Goal: Task Accomplishment & Management: Complete application form

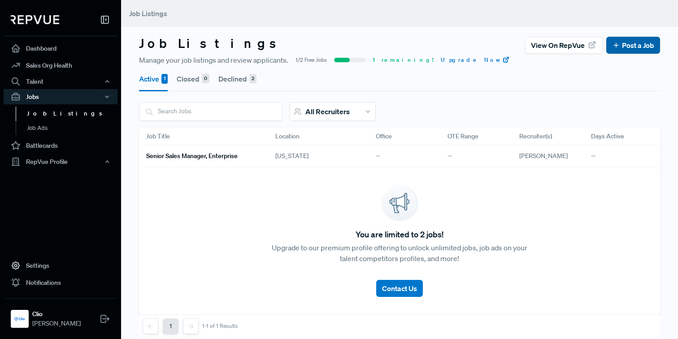
click at [618, 46] on icon at bounding box center [616, 45] width 8 height 8
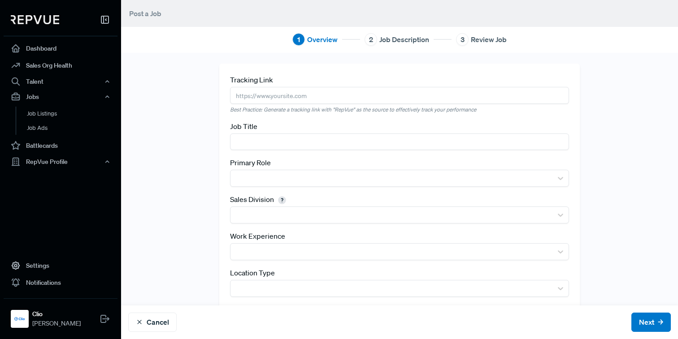
click at [295, 100] on input "text" at bounding box center [399, 95] width 339 height 17
paste input "[URL][DOMAIN_NAME]"
type input "[URL][DOMAIN_NAME]"
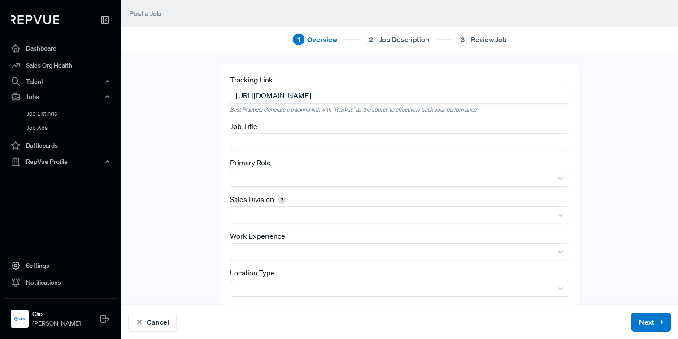
click at [258, 142] on input "text" at bounding box center [399, 142] width 339 height 17
paste input "Senior Manager, Enterprise Customer Success Management"
type input "Senior Manager, Enterprise Customer Success Management"
click at [183, 143] on div "Tracking Link [URL][DOMAIN_NAME] Best Practice: Generate a tracking link with "…" at bounding box center [399, 208] width 557 height 288
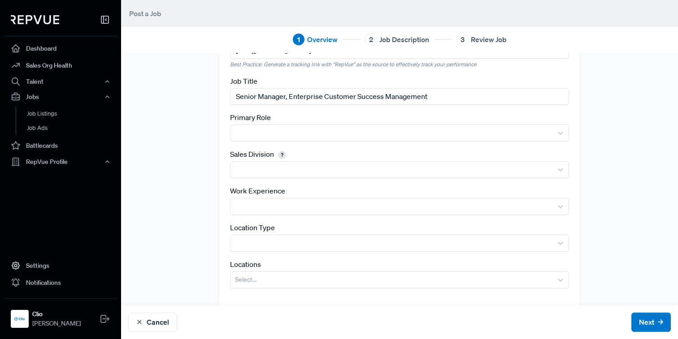
scroll to position [57, 0]
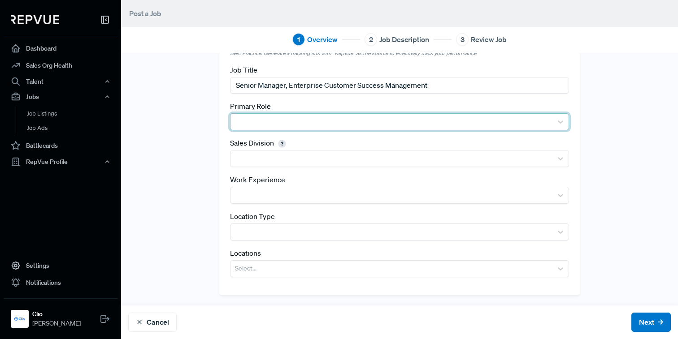
click at [257, 120] on div at bounding box center [391, 122] width 313 height 13
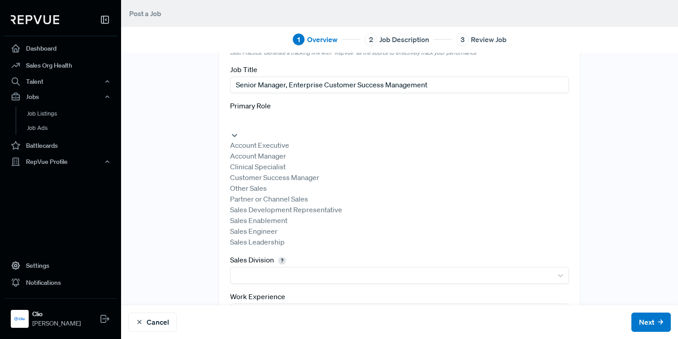
click at [179, 143] on div "Tracking Link [URL][DOMAIN_NAME] Best Practice: Generate a tracking link with "…" at bounding box center [399, 209] width 557 height 405
click at [239, 118] on div at bounding box center [399, 121] width 330 height 13
click at [256, 172] on div "Customer Success Manager" at bounding box center [399, 177] width 339 height 11
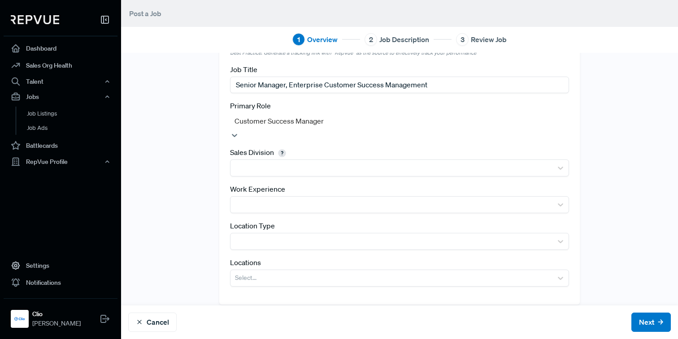
click at [186, 194] on div "Tracking Link [URL][DOMAIN_NAME] Best Practice: Generate a tracking link with "…" at bounding box center [399, 156] width 557 height 298
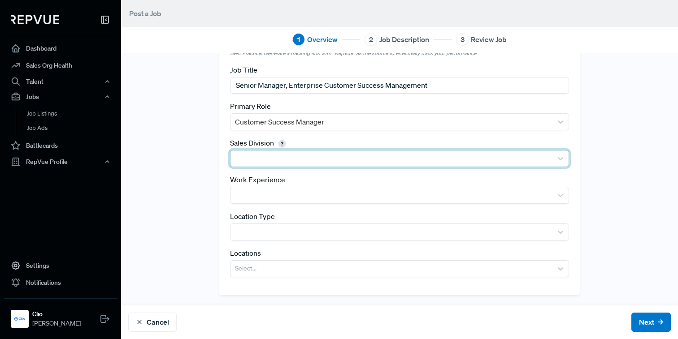
click at [252, 160] on div at bounding box center [391, 158] width 313 height 13
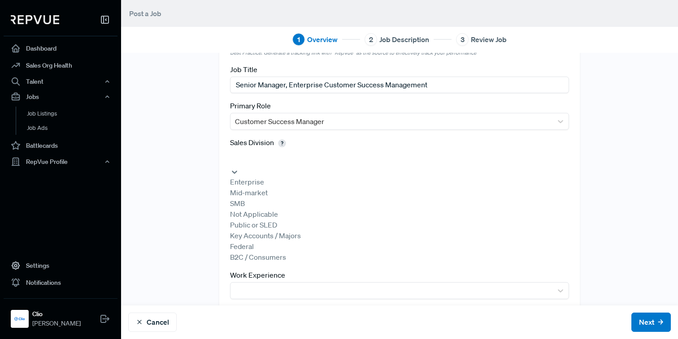
click at [251, 179] on div "Enterprise" at bounding box center [399, 182] width 339 height 11
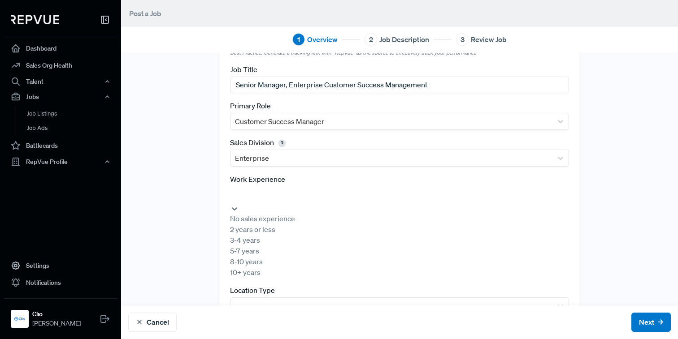
click at [247, 190] on div at bounding box center [399, 194] width 330 height 13
click at [189, 221] on div "Tracking Link [URL][DOMAIN_NAME] Best Practice: Generate a tracking link with "…" at bounding box center [399, 188] width 557 height 362
click at [252, 204] on div "Tracking Link [URL][DOMAIN_NAME] Best Practice: Generate a tracking link with "…" at bounding box center [399, 151] width 360 height 288
click at [253, 191] on div at bounding box center [399, 194] width 330 height 13
click at [253, 256] on div "5-7 years" at bounding box center [399, 251] width 339 height 11
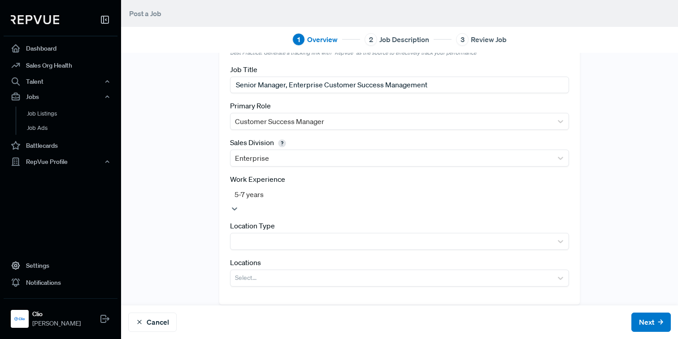
click at [205, 256] on div "Tracking Link [URL][DOMAIN_NAME] Best Practice: Generate a tracking link with "…" at bounding box center [399, 156] width 557 height 298
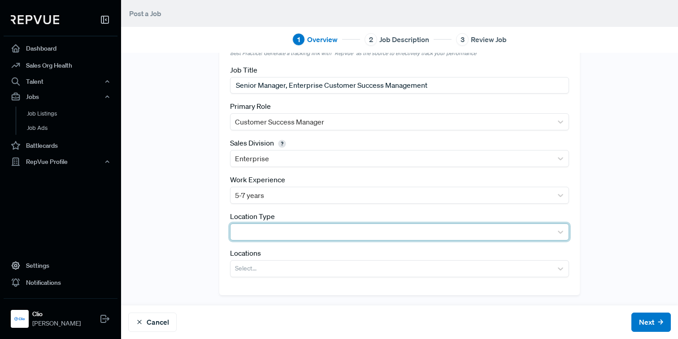
click at [255, 238] on div at bounding box center [391, 232] width 322 height 16
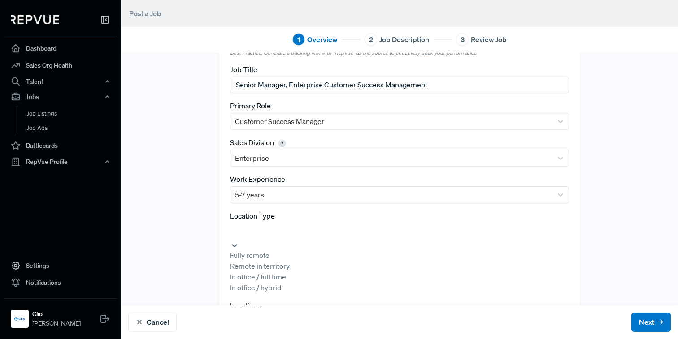
click at [249, 272] on div "Remote in territory" at bounding box center [399, 266] width 339 height 11
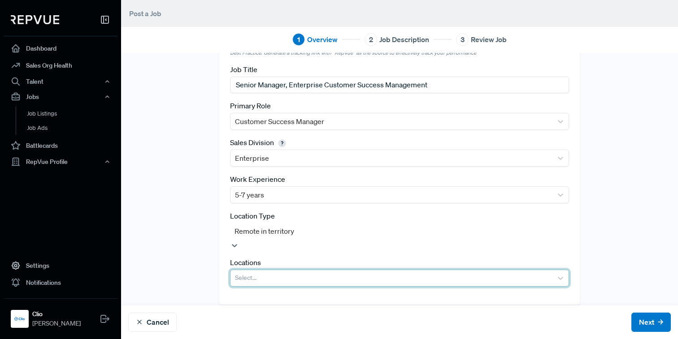
click at [250, 272] on div at bounding box center [391, 278] width 313 height 13
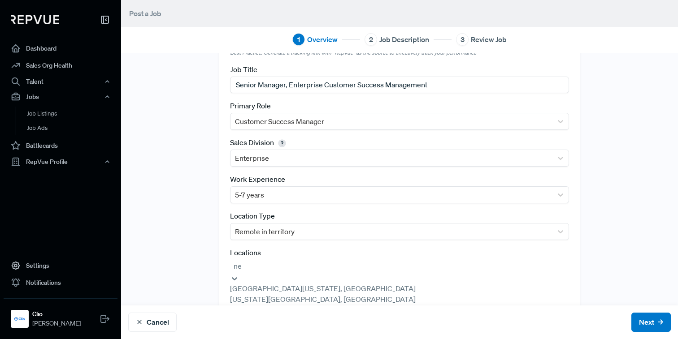
type input "new"
click at [252, 316] on div "[US_STATE]" at bounding box center [399, 310] width 339 height 11
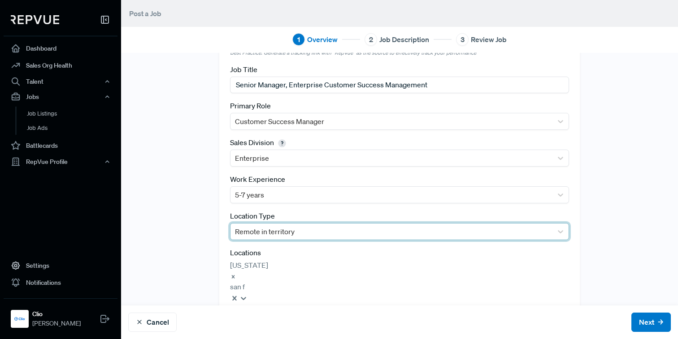
type input "san fr"
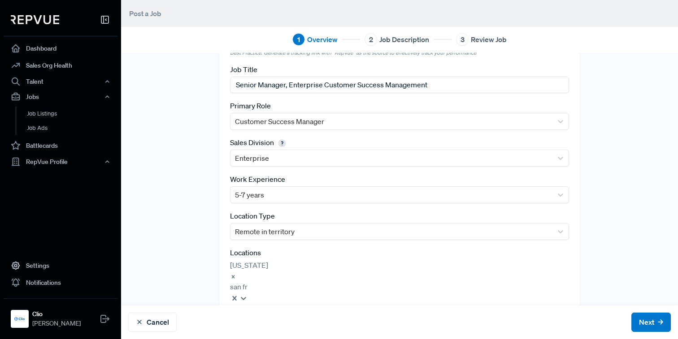
click at [307, 314] on div "[GEOGRAPHIC_DATA], [GEOGRAPHIC_DATA]" at bounding box center [399, 319] width 339 height 11
click at [195, 271] on div "Tracking Link [URL][DOMAIN_NAME] Best Practice: Generate a tracking link with "…" at bounding box center [399, 176] width 557 height 339
click at [637, 322] on button "Next" at bounding box center [650, 322] width 39 height 19
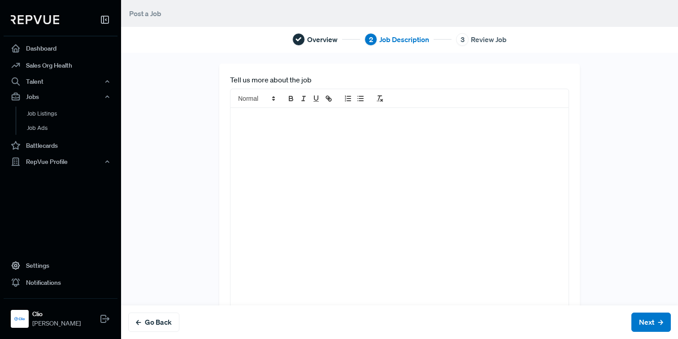
click at [446, 210] on div at bounding box center [399, 215] width 338 height 214
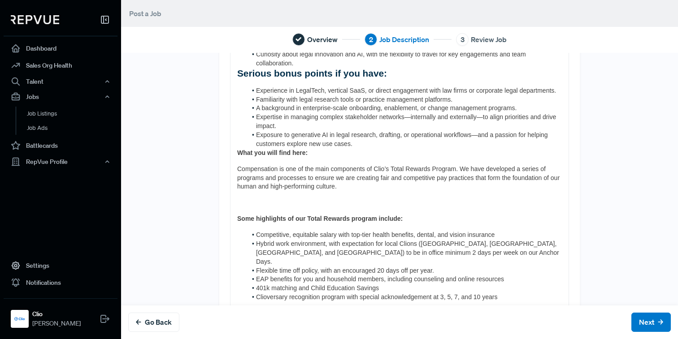
scroll to position [524, 0]
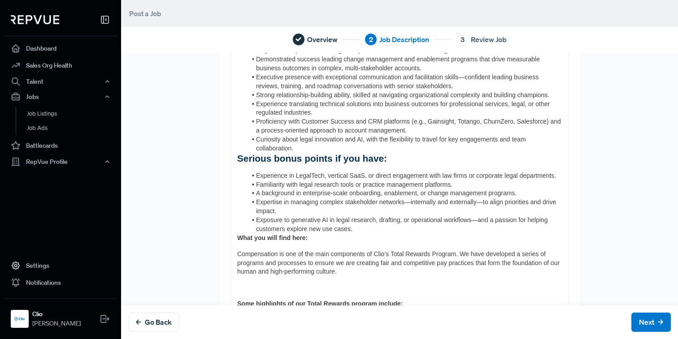
click at [237, 230] on div "Clio is more than just a tech company–we are a global leader that is transformi…" at bounding box center [399, 98] width 338 height 1029
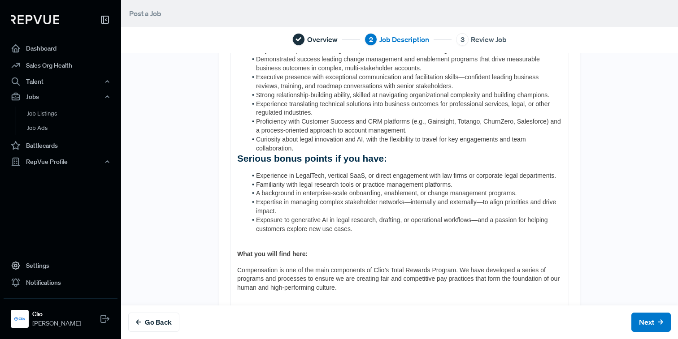
scroll to position [567, 0]
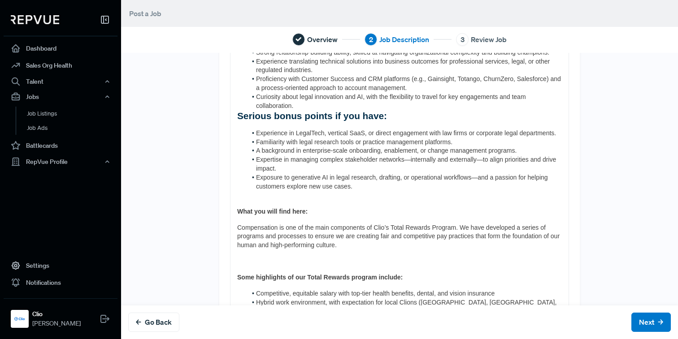
click at [248, 257] on p at bounding box center [399, 261] width 325 height 9
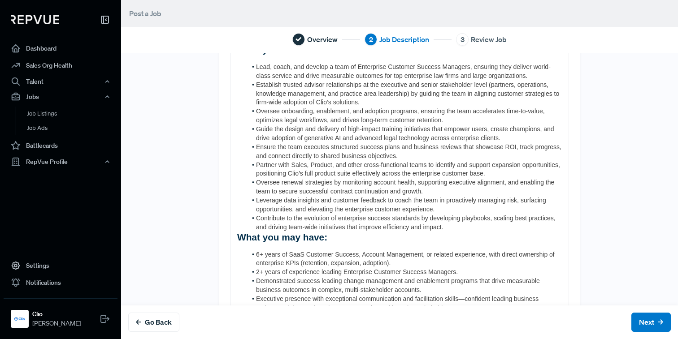
scroll to position [286, 0]
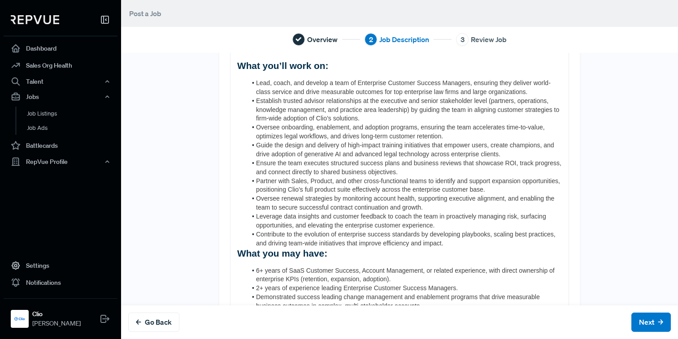
click at [236, 243] on div "Clio is more than just a tech company–we are a global leader that is transformi…" at bounding box center [399, 336] width 338 height 1029
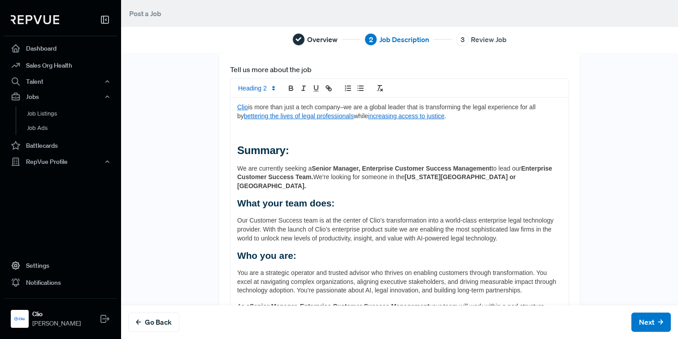
scroll to position [0, 0]
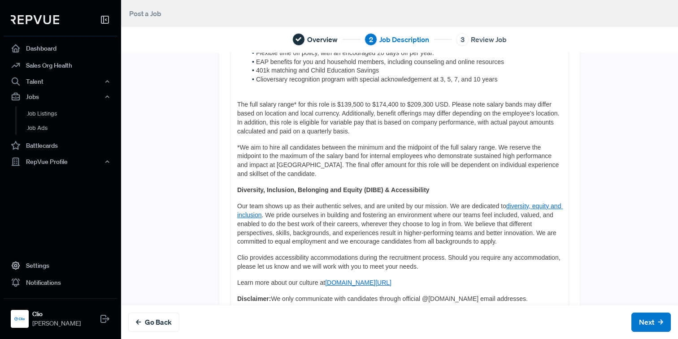
scroll to position [837, 0]
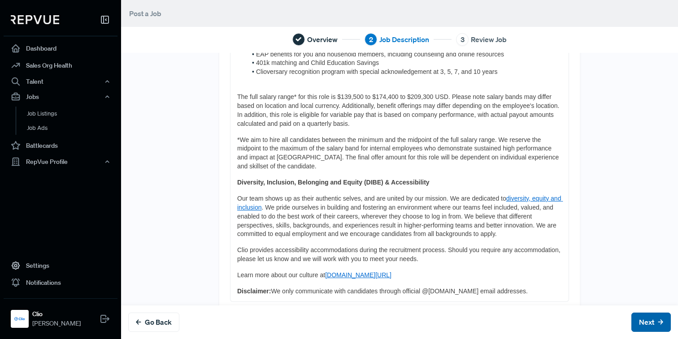
click at [633, 319] on button "Next" at bounding box center [650, 322] width 39 height 19
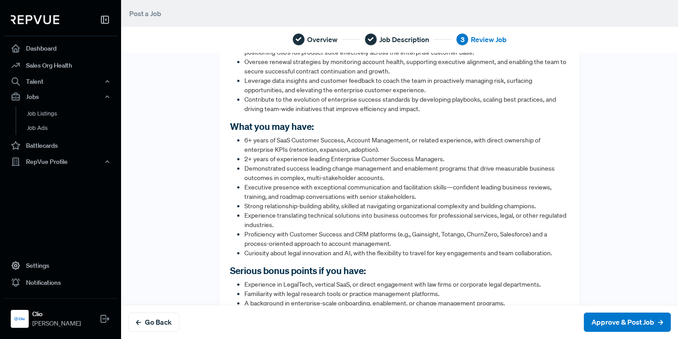
scroll to position [666, 0]
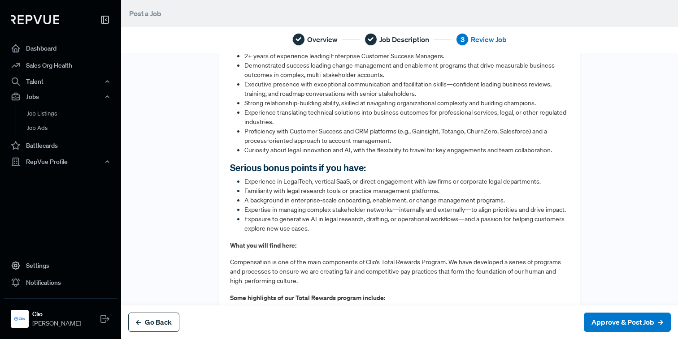
click at [152, 324] on button "Go Back" at bounding box center [153, 322] width 51 height 19
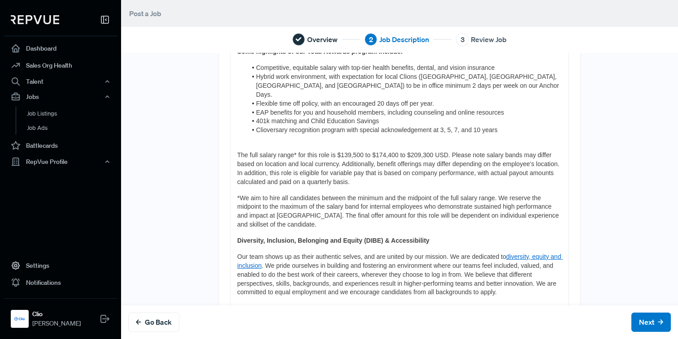
scroll to position [776, 0]
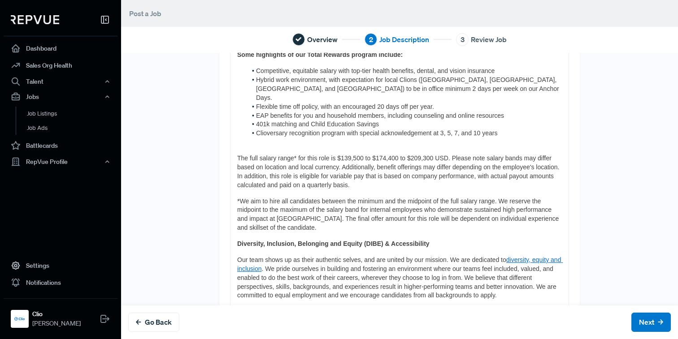
click at [237, 155] on span "The full salary range* for this role is $139,500 to $174,400 to $209,300 USD. P…" at bounding box center [399, 172] width 324 height 34
click at [649, 319] on button "Next" at bounding box center [650, 322] width 39 height 19
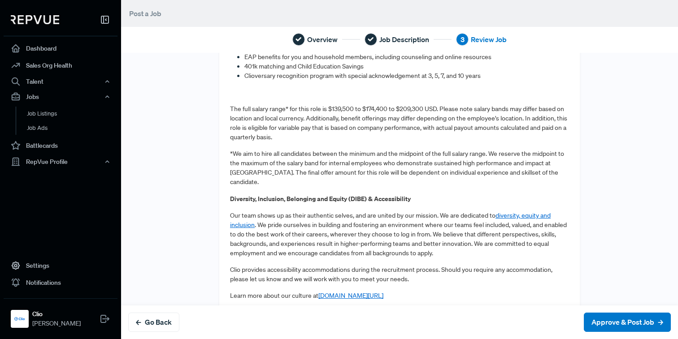
scroll to position [997, 0]
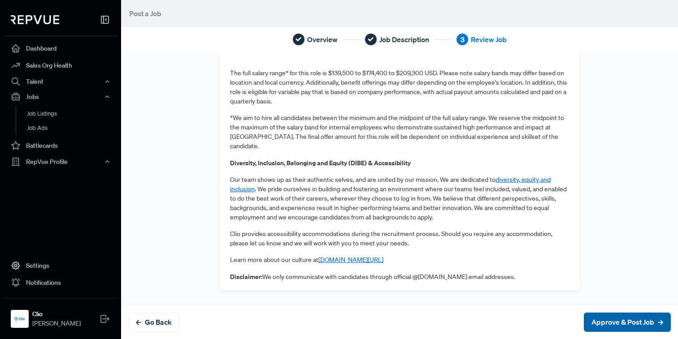
click at [624, 324] on button "Approve & Post Job" at bounding box center [627, 322] width 87 height 19
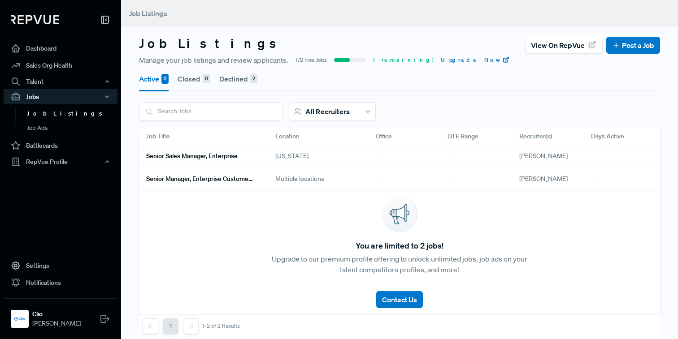
click at [225, 176] on h6 "Senior Manager, Enterprise Customer Success Management" at bounding box center [200, 179] width 108 height 8
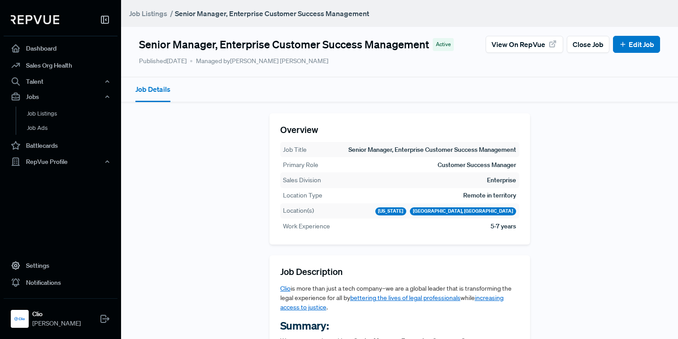
click at [158, 16] on link "Job Listings" at bounding box center [148, 13] width 38 height 11
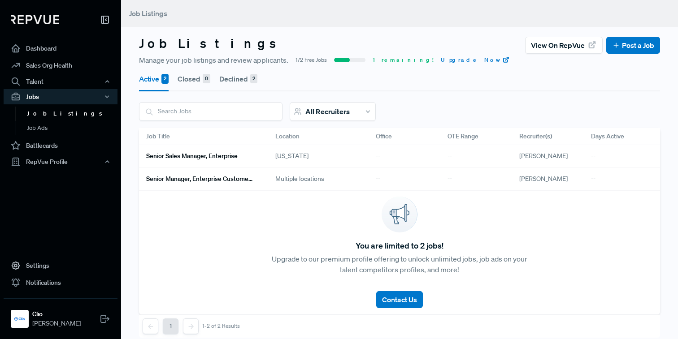
click at [234, 178] on h6 "Senior Manager, Enterprise Customer Success Management" at bounding box center [200, 179] width 108 height 8
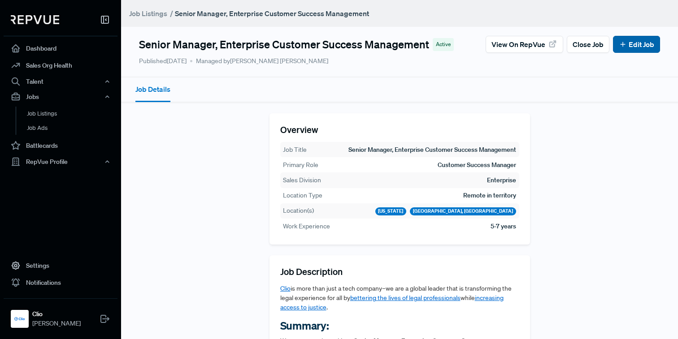
click at [632, 39] on link "Edit Job" at bounding box center [636, 44] width 35 height 11
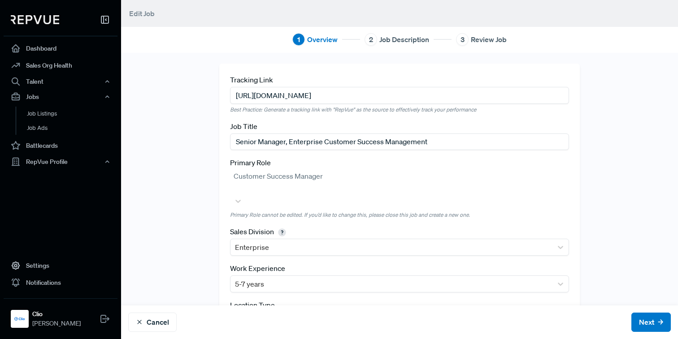
scroll to position [36, 0]
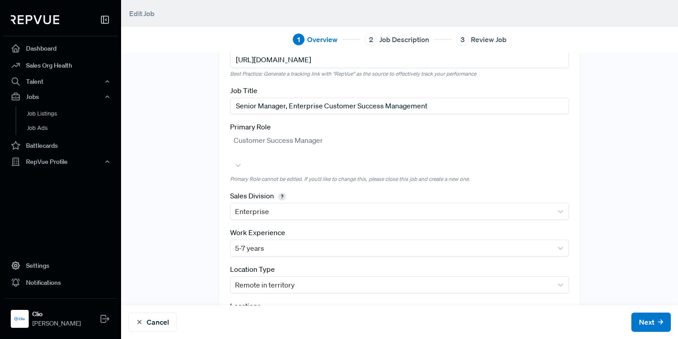
click at [374, 139] on div "Primary Role Customer Success Manager Primary Role cannot be edited. If you’d l…" at bounding box center [399, 152] width 339 height 62
click at [165, 325] on button "Cancel" at bounding box center [152, 322] width 48 height 19
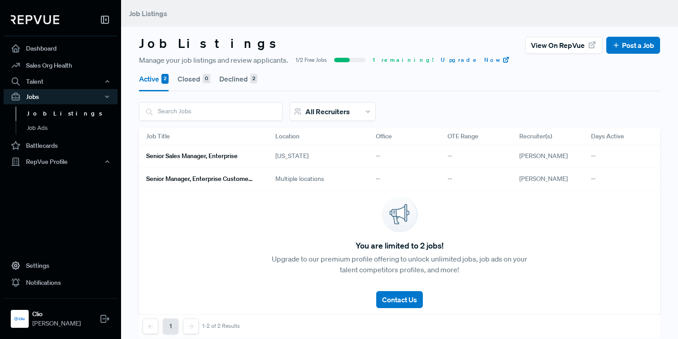
click at [232, 161] on link "Senior Sales Manager, Enterprise" at bounding box center [200, 156] width 108 height 15
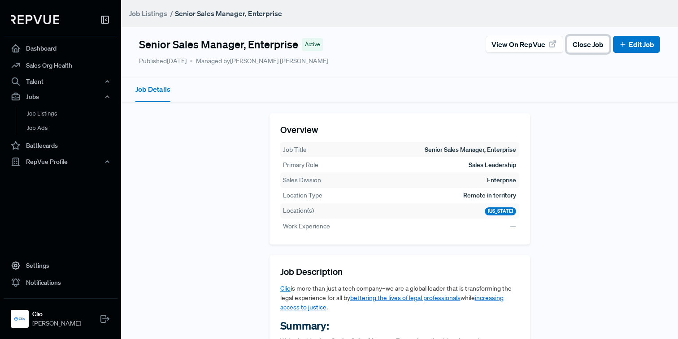
click at [585, 48] on span "Close Job" at bounding box center [587, 44] width 31 height 11
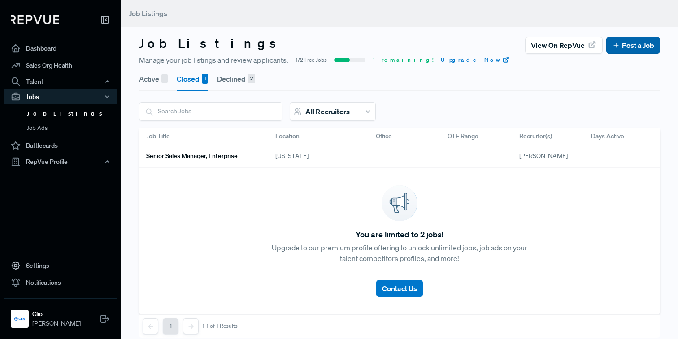
click at [628, 49] on link "Post a Job" at bounding box center [633, 45] width 42 height 11
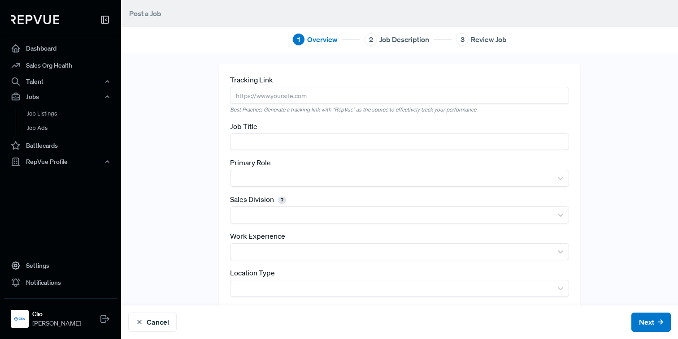
click at [373, 93] on input "text" at bounding box center [399, 95] width 339 height 17
paste input "[URL][DOMAIN_NAME]"
type input "[URL][DOMAIN_NAME]"
click at [277, 134] on input "text" at bounding box center [399, 142] width 339 height 17
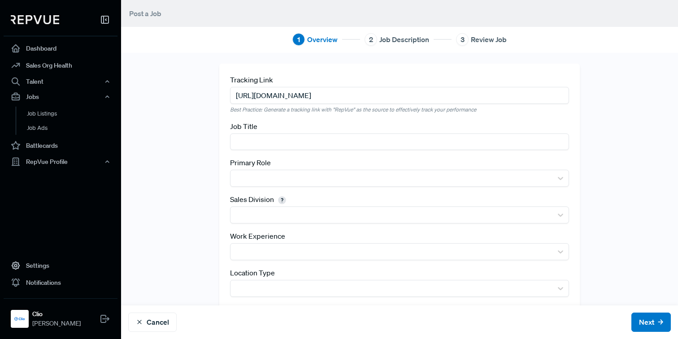
scroll to position [0, 0]
paste input "Senior Manager, Enterprise Customer Success Management"
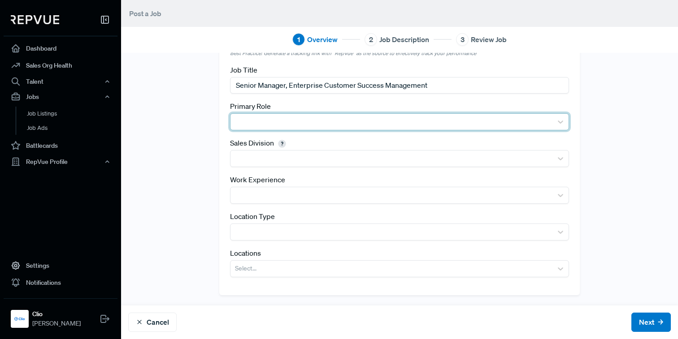
type input "Senior Manager, Enterprise Customer Success Management"
click at [264, 118] on div at bounding box center [391, 122] width 313 height 13
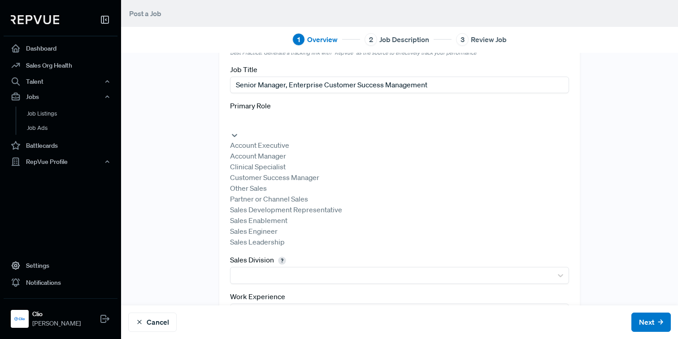
scroll to position [48, 0]
click at [244, 247] on div "Sales Leadership" at bounding box center [399, 242] width 339 height 11
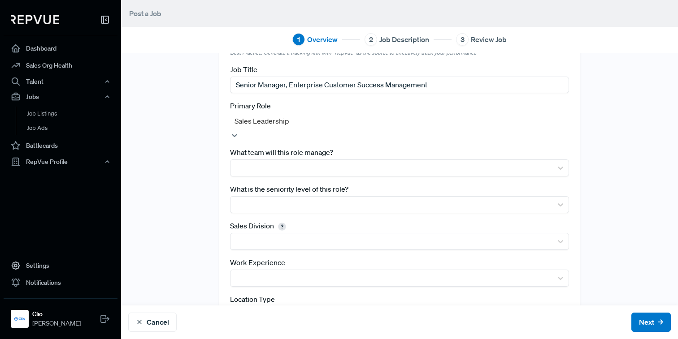
click at [196, 226] on div "Tracking Link [URL][DOMAIN_NAME] Best Practice: Generate a tracking link with "…" at bounding box center [399, 192] width 557 height 371
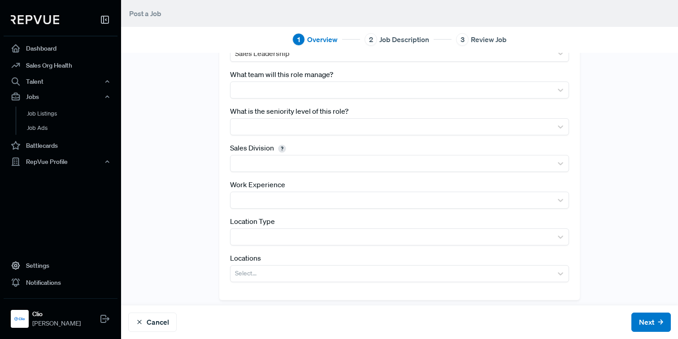
scroll to position [130, 0]
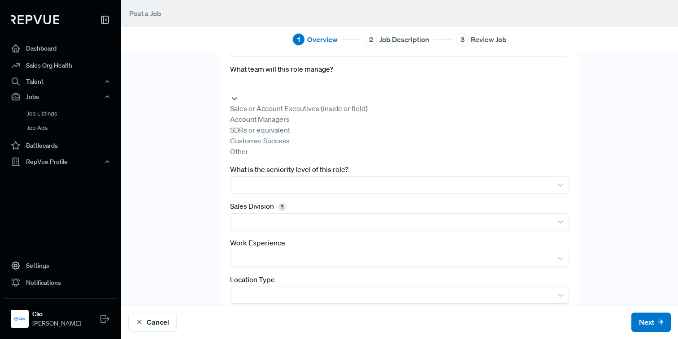
click at [256, 85] on div at bounding box center [399, 84] width 330 height 13
click at [259, 146] on div "Customer Success" at bounding box center [399, 140] width 339 height 11
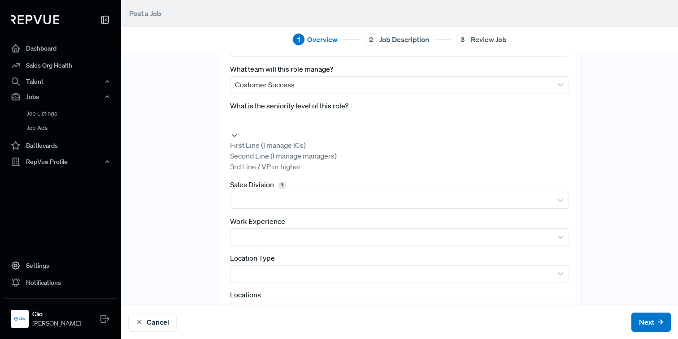
click at [262, 118] on div at bounding box center [399, 121] width 330 height 13
click at [256, 160] on div "Second Line (I manage managers)" at bounding box center [399, 156] width 339 height 11
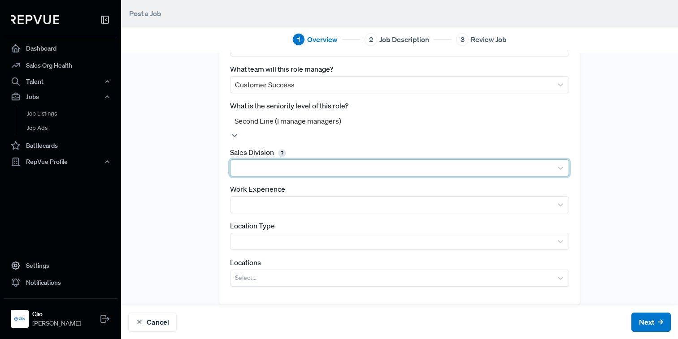
click at [256, 162] on div at bounding box center [391, 168] width 313 height 13
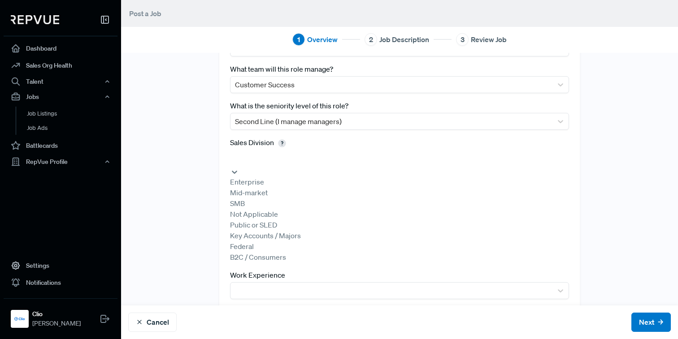
click at [256, 184] on div "Enterprise" at bounding box center [399, 182] width 339 height 11
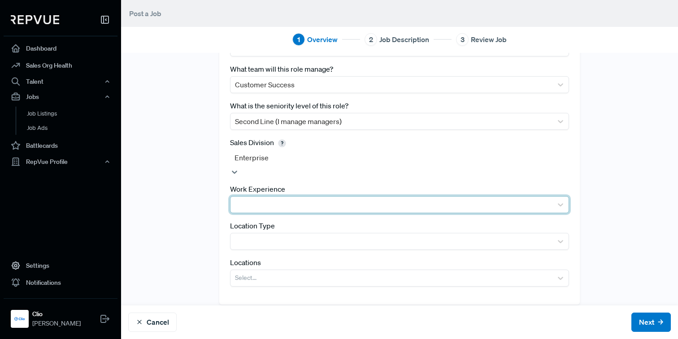
click at [253, 199] on div at bounding box center [391, 205] width 313 height 13
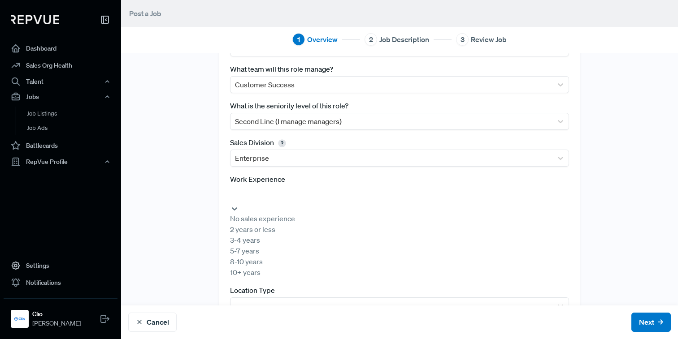
click at [252, 256] on div "5-7 years" at bounding box center [399, 251] width 339 height 11
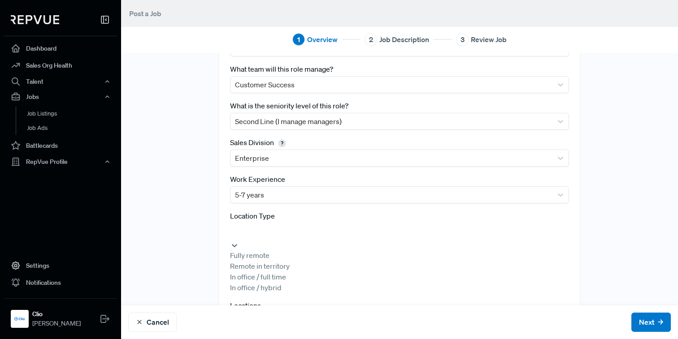
click at [258, 230] on div at bounding box center [399, 231] width 330 height 13
click at [252, 272] on div "Remote in territory" at bounding box center [399, 266] width 339 height 11
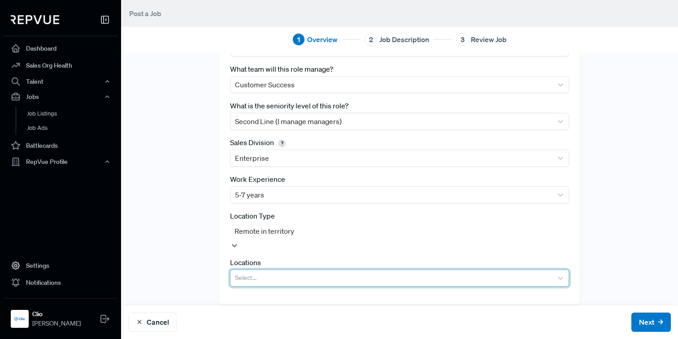
click at [252, 272] on div at bounding box center [391, 278] width 313 height 13
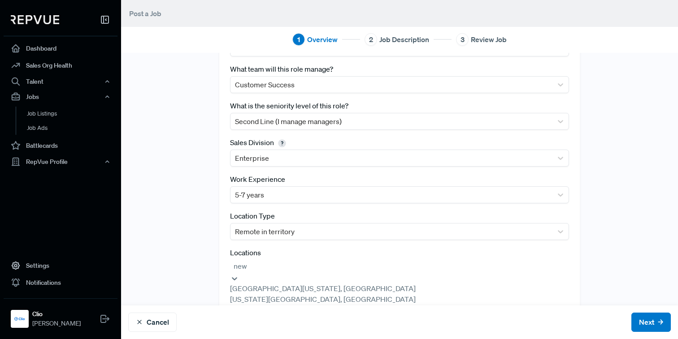
type input "new"
click at [272, 316] on div "[US_STATE]" at bounding box center [399, 310] width 339 height 11
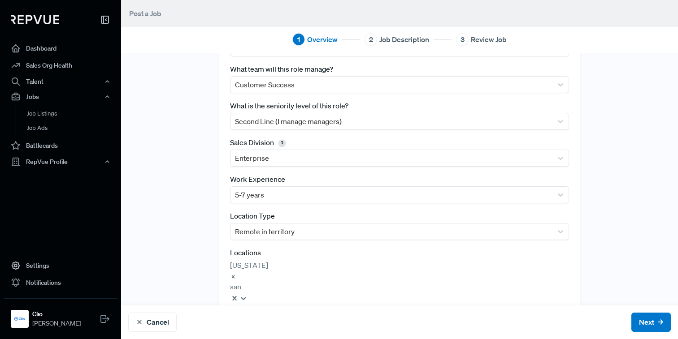
type input "san"
click at [297, 314] on div "[GEOGRAPHIC_DATA], [GEOGRAPHIC_DATA]" at bounding box center [399, 319] width 339 height 11
click at [623, 110] on div "Tracking Link [URL][DOMAIN_NAME] Best Practice: Generate a tracking link with "…" at bounding box center [399, 134] width 557 height 403
click at [645, 318] on button "Next" at bounding box center [650, 322] width 39 height 19
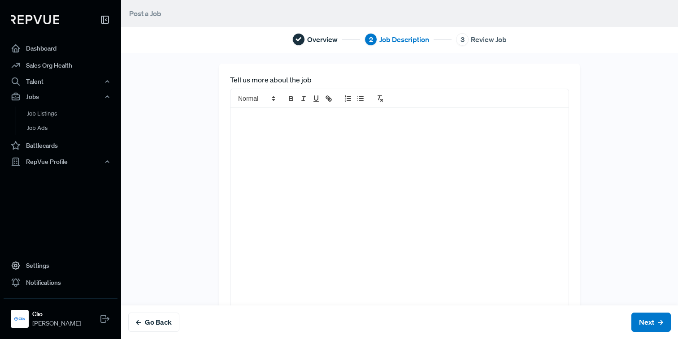
click at [464, 167] on div at bounding box center [399, 215] width 338 height 214
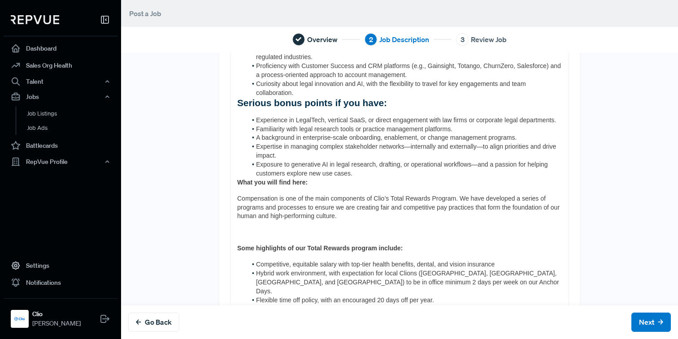
scroll to position [576, 0]
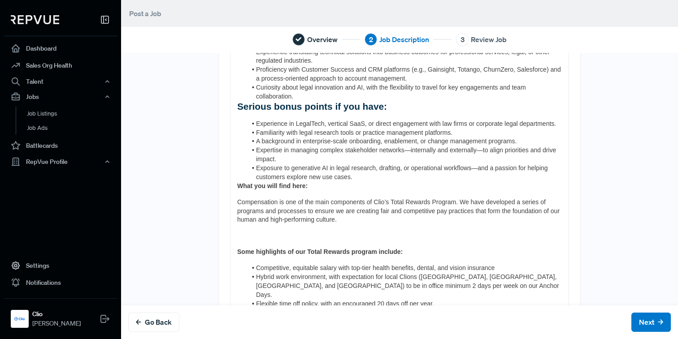
click at [237, 182] on strong "What you will find here:" at bounding box center [272, 185] width 70 height 7
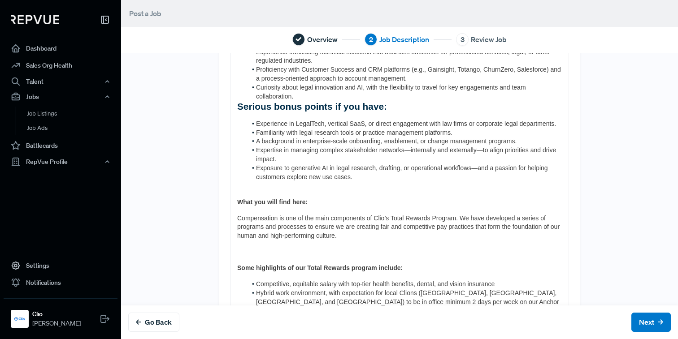
click at [232, 255] on div "Clio is more than just a tech company–we are a global leader that is transformi…" at bounding box center [399, 54] width 338 height 1044
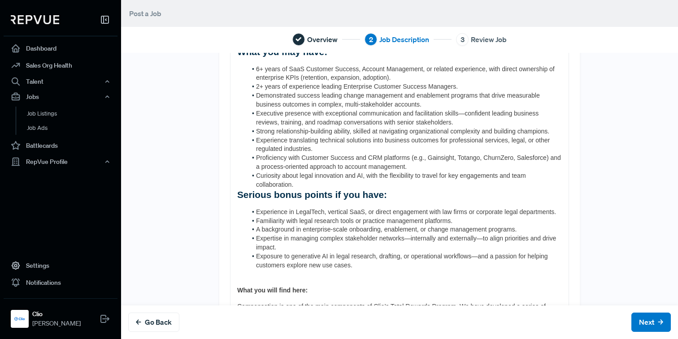
scroll to position [471, 0]
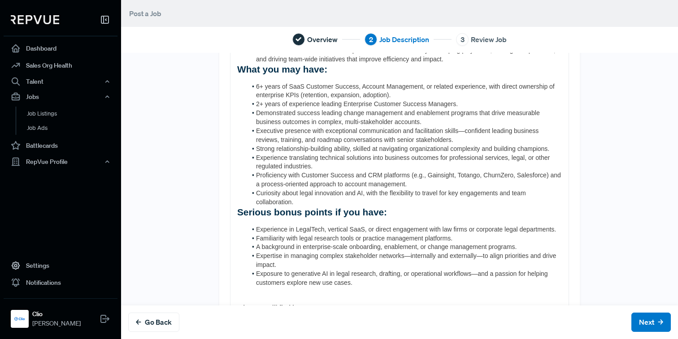
click at [234, 200] on div "Clio is more than just a tech company–we are a global leader that is transformi…" at bounding box center [399, 151] width 338 height 1029
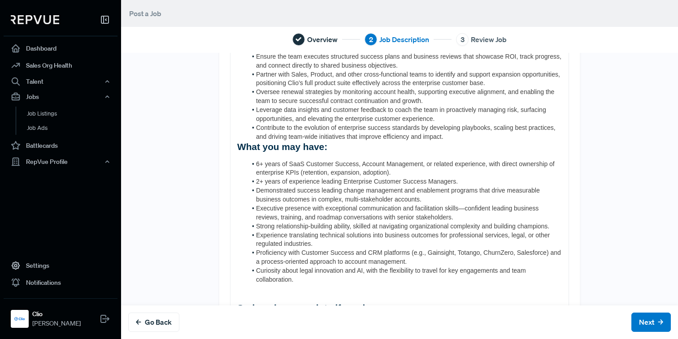
scroll to position [382, 0]
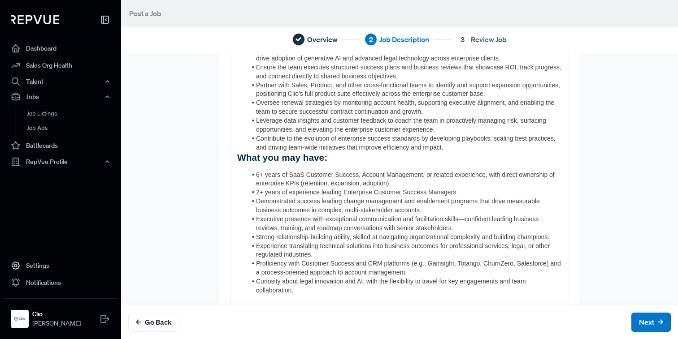
click at [237, 152] on span "What you may have:" at bounding box center [282, 157] width 90 height 10
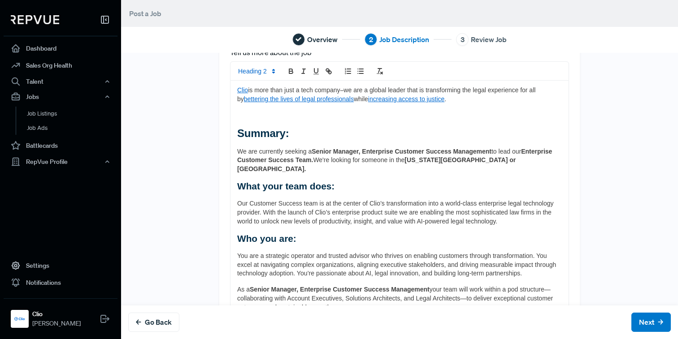
scroll to position [0, 0]
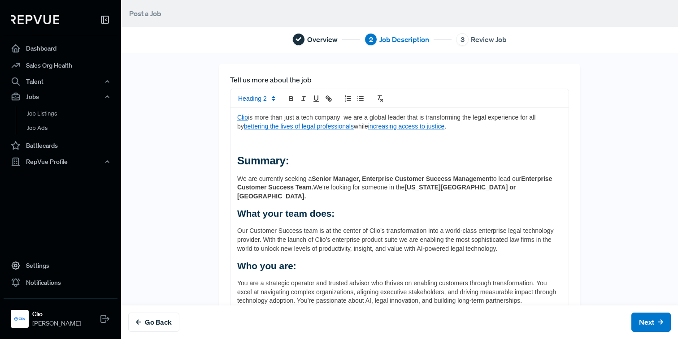
click at [240, 147] on p at bounding box center [399, 143] width 325 height 9
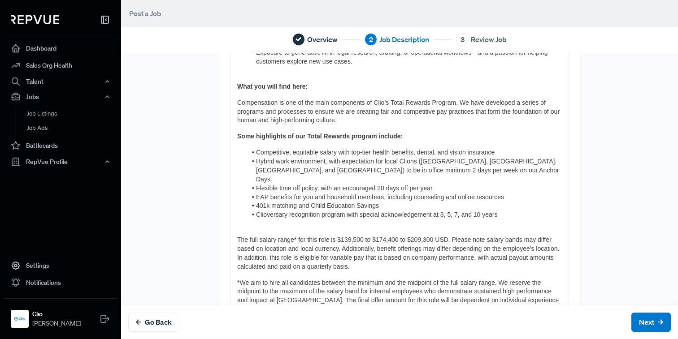
scroll to position [713, 0]
click at [650, 318] on button "Next" at bounding box center [650, 322] width 39 height 19
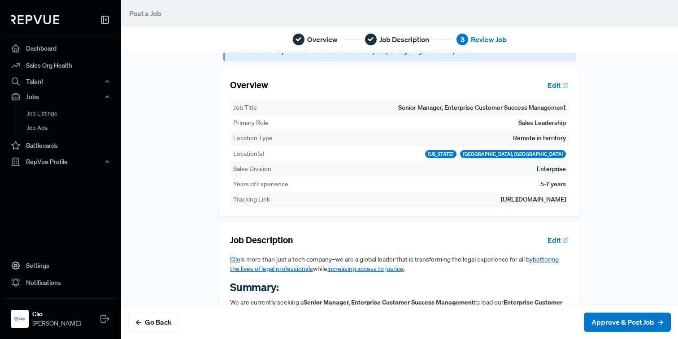
scroll to position [0, 0]
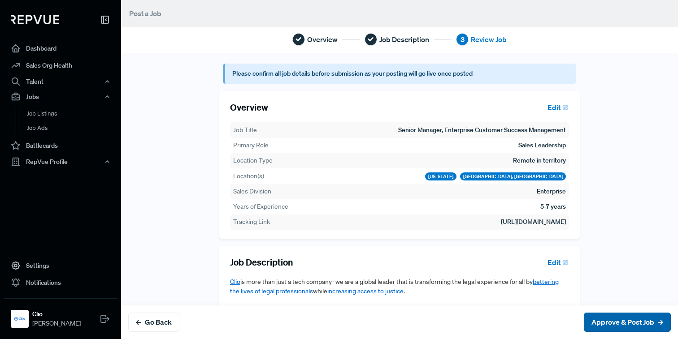
click at [605, 323] on button "Approve & Post Job" at bounding box center [627, 322] width 87 height 19
click at [619, 323] on button "Approve & Post Job" at bounding box center [627, 322] width 87 height 19
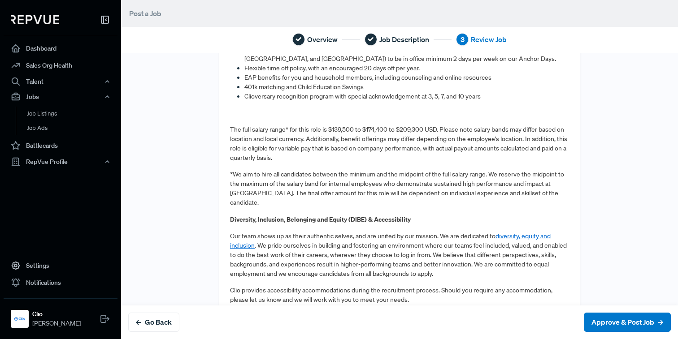
scroll to position [997, 0]
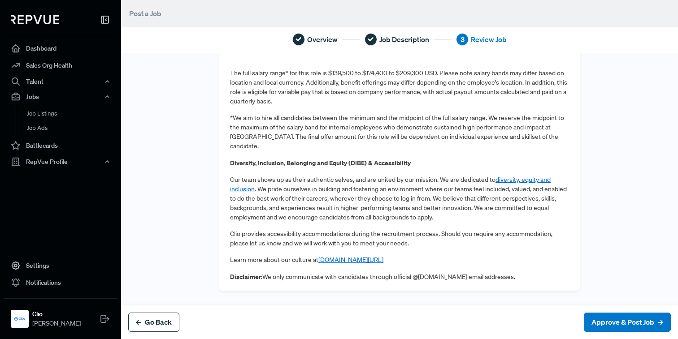
click at [168, 315] on button "Go Back" at bounding box center [153, 322] width 51 height 19
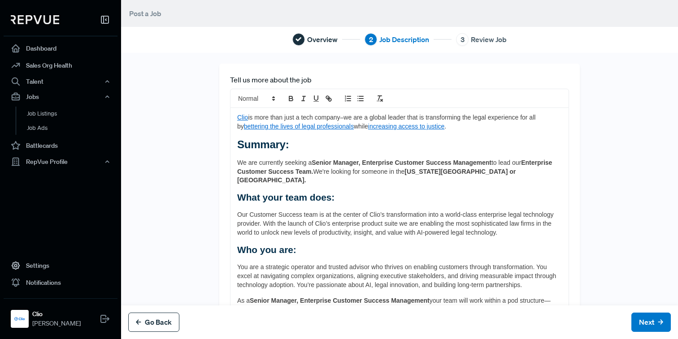
click at [165, 322] on button "Go Back" at bounding box center [153, 322] width 51 height 19
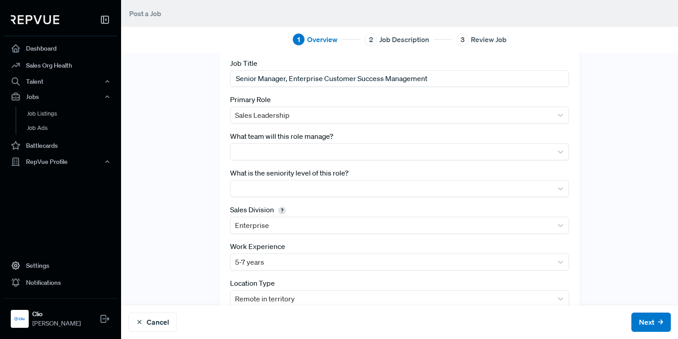
scroll to position [95, 0]
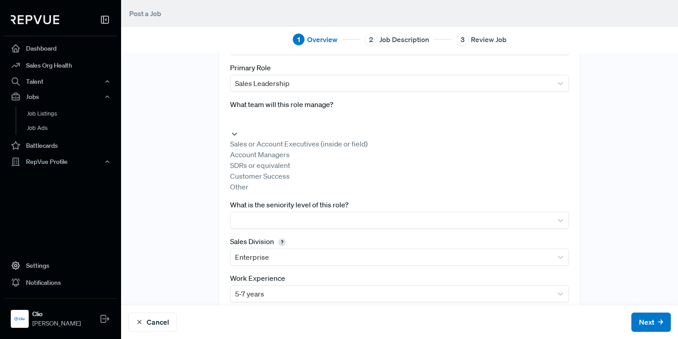
click at [290, 121] on div at bounding box center [399, 119] width 330 height 13
click at [271, 182] on div "Customer Success" at bounding box center [399, 176] width 339 height 11
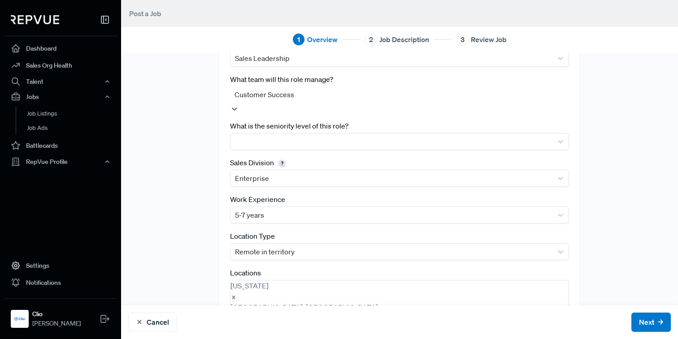
scroll to position [130, 0]
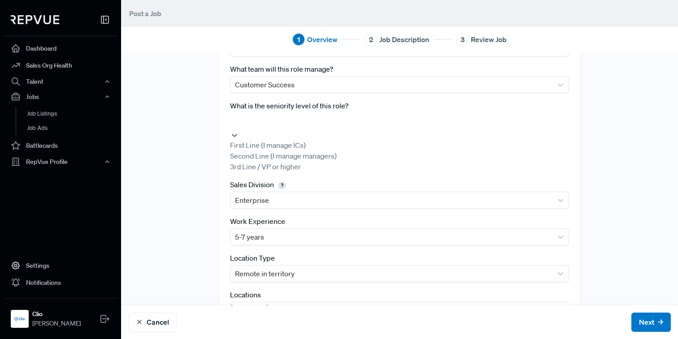
click at [294, 124] on div at bounding box center [399, 121] width 330 height 13
click at [284, 161] on div "Second Line (I manage managers)" at bounding box center [399, 156] width 339 height 11
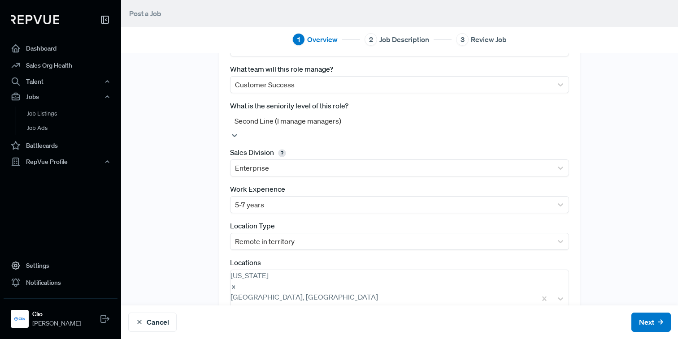
click at [609, 208] on div "Tracking Link [URL][DOMAIN_NAME] Best Practice: Generate a tracking link with "…" at bounding box center [399, 139] width 557 height 412
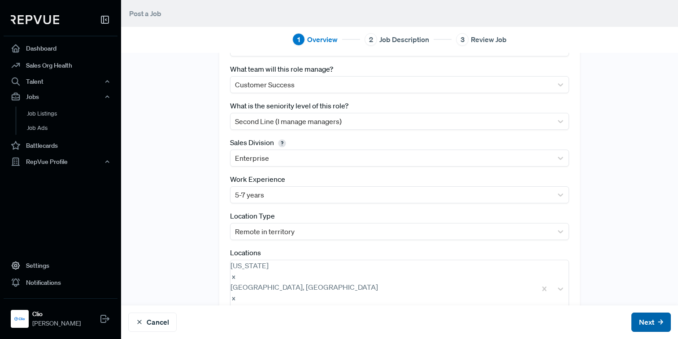
click at [654, 326] on button "Next" at bounding box center [650, 322] width 39 height 19
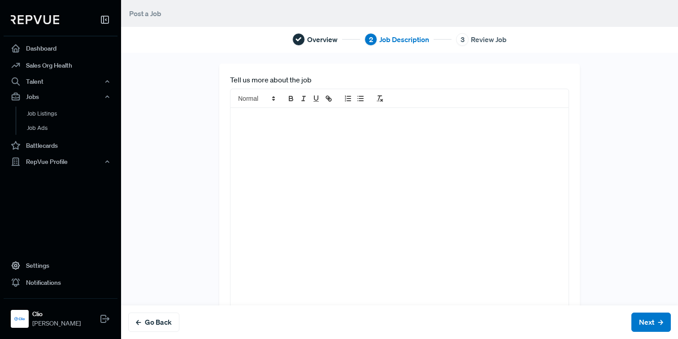
click at [518, 229] on div at bounding box center [399, 215] width 338 height 214
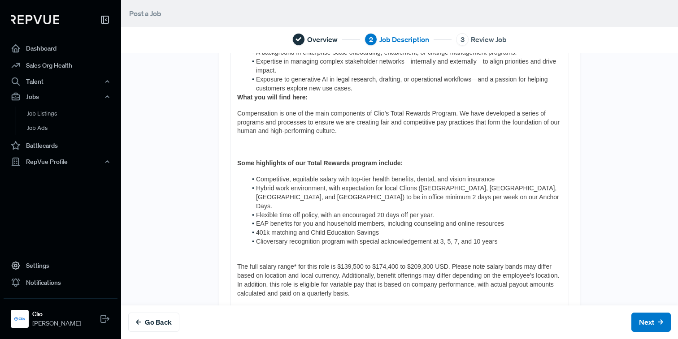
scroll to position [634, 0]
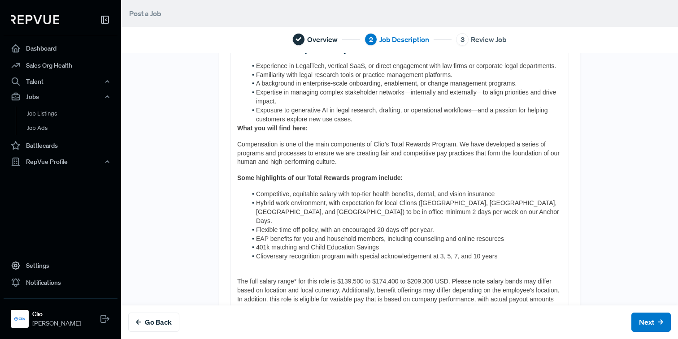
click at [239, 125] on strong "What you will find here:" at bounding box center [272, 128] width 70 height 7
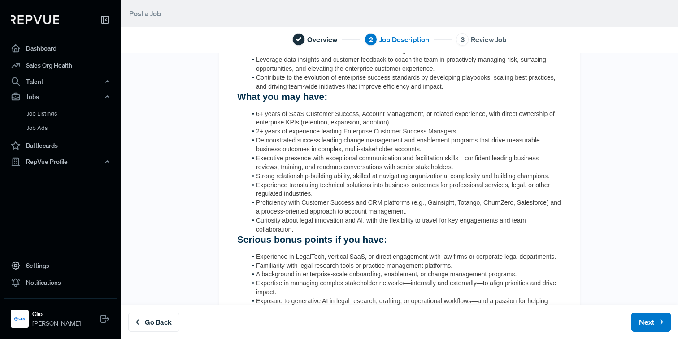
scroll to position [430, 0]
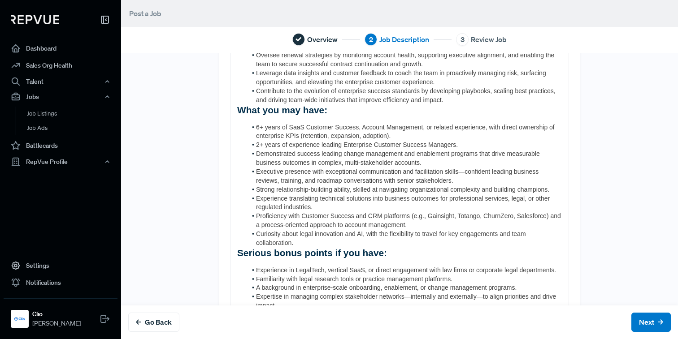
click at [238, 248] on span "Serious bonus points if you have:" at bounding box center [312, 253] width 150 height 10
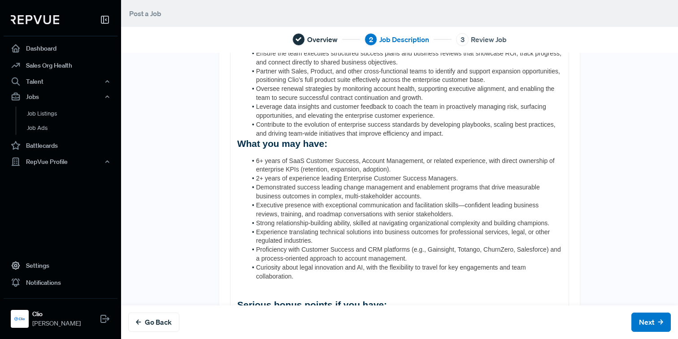
scroll to position [376, 0]
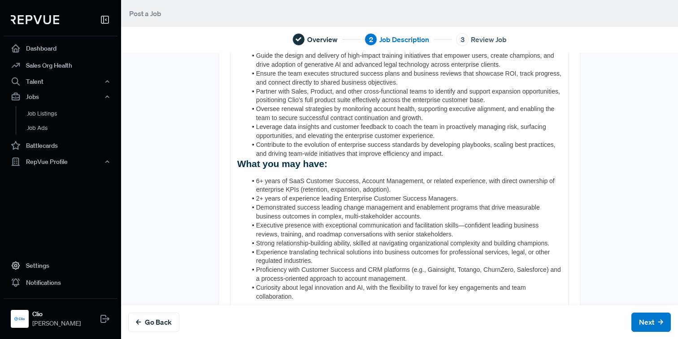
click at [238, 159] on span "What you may have:" at bounding box center [282, 164] width 90 height 10
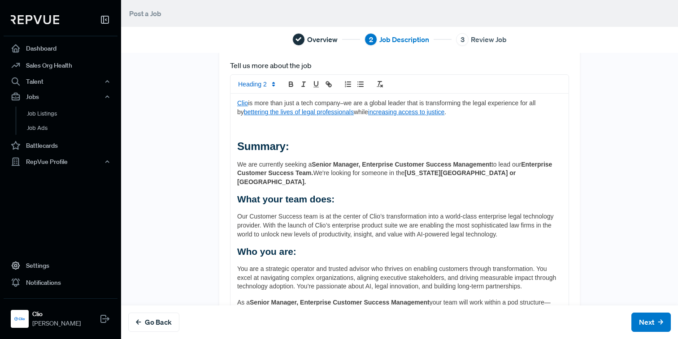
scroll to position [0, 0]
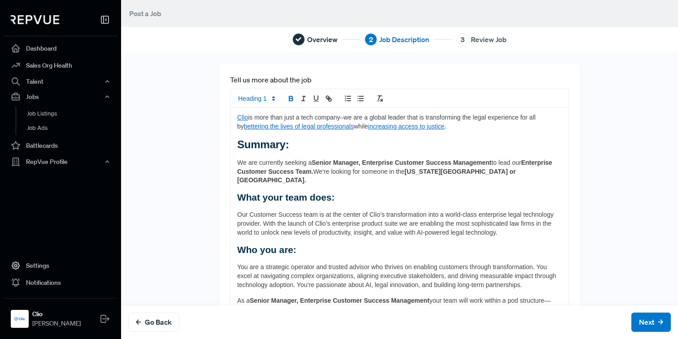
click at [648, 321] on button "Next" at bounding box center [650, 322] width 39 height 19
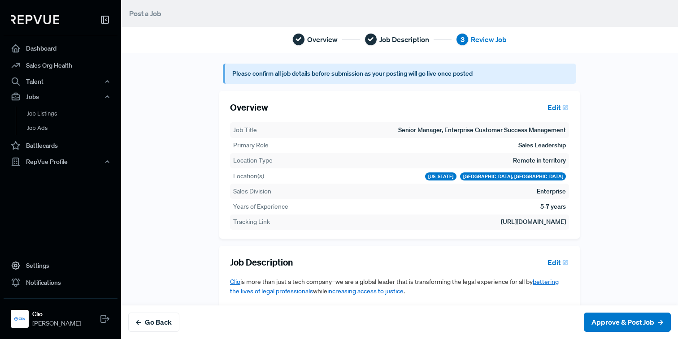
scroll to position [27, 0]
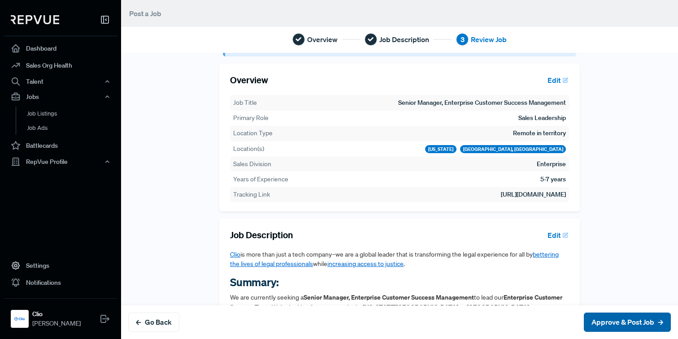
click at [626, 316] on button "Approve & Post Job" at bounding box center [627, 322] width 87 height 19
click at [560, 80] on button "Edit" at bounding box center [556, 80] width 26 height 15
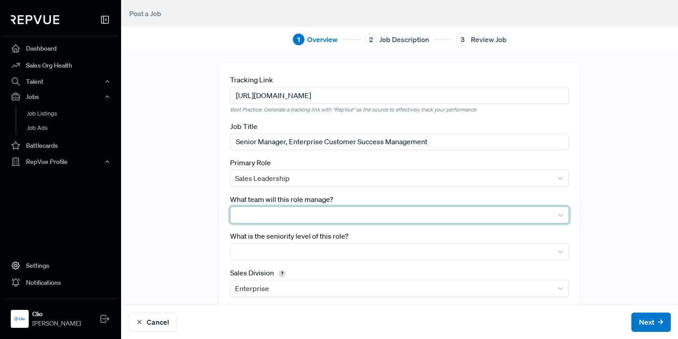
click at [407, 213] on div at bounding box center [391, 215] width 313 height 13
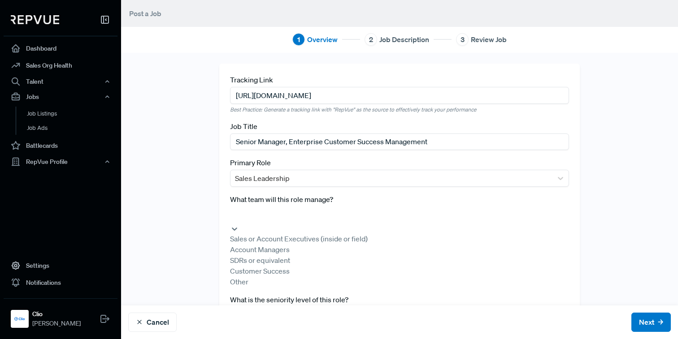
click at [359, 277] on div "Customer Success" at bounding box center [399, 271] width 339 height 11
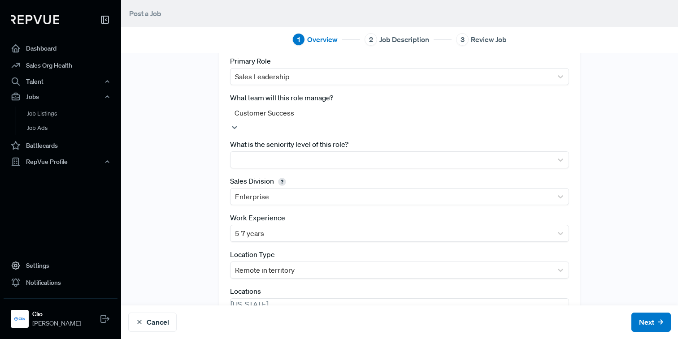
scroll to position [112, 0]
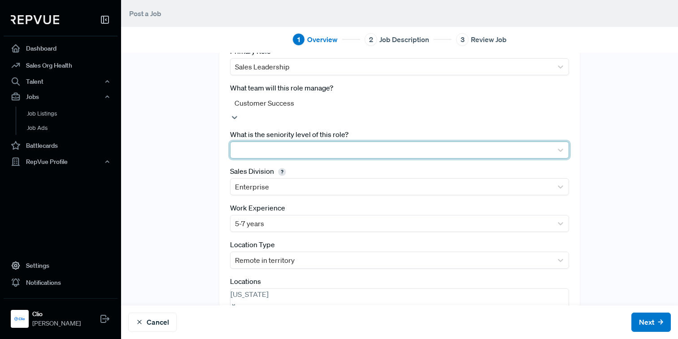
click at [397, 146] on div at bounding box center [391, 150] width 313 height 13
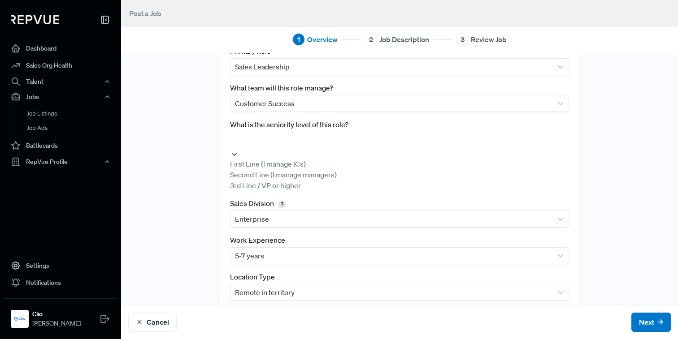
click at [385, 178] on div "Second Line (I manage managers)" at bounding box center [399, 174] width 339 height 11
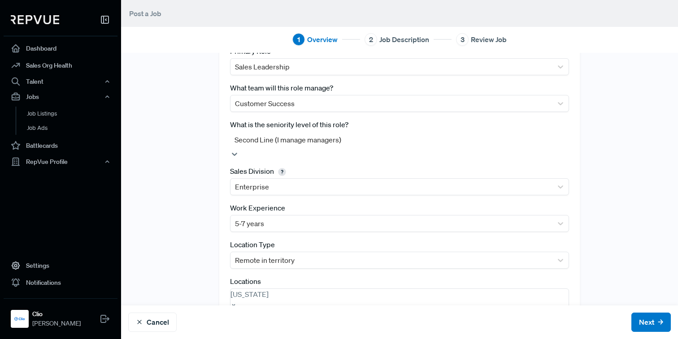
click at [612, 145] on div "Tracking Link [URL][DOMAIN_NAME] Best Practice: Generate a tracking link with "…" at bounding box center [399, 158] width 557 height 412
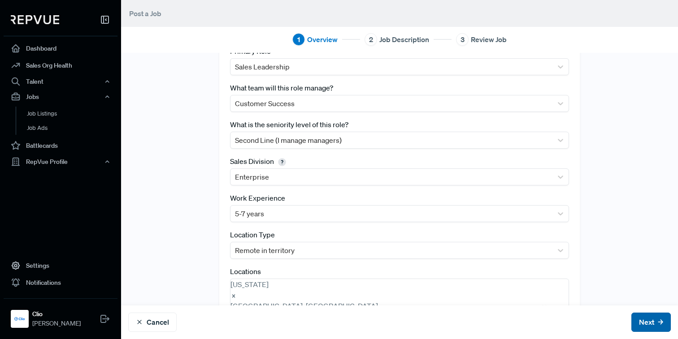
click at [642, 322] on button "Next" at bounding box center [650, 322] width 39 height 19
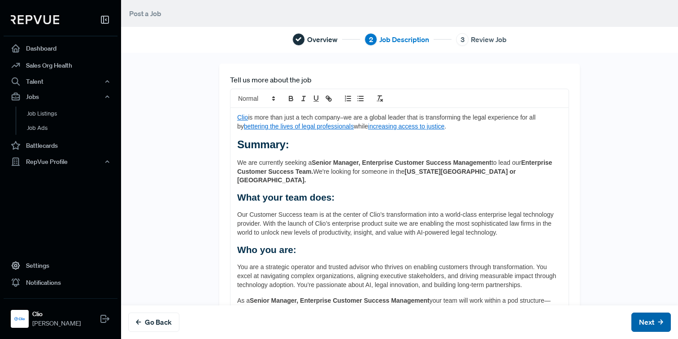
click at [642, 322] on button "Next" at bounding box center [650, 322] width 39 height 19
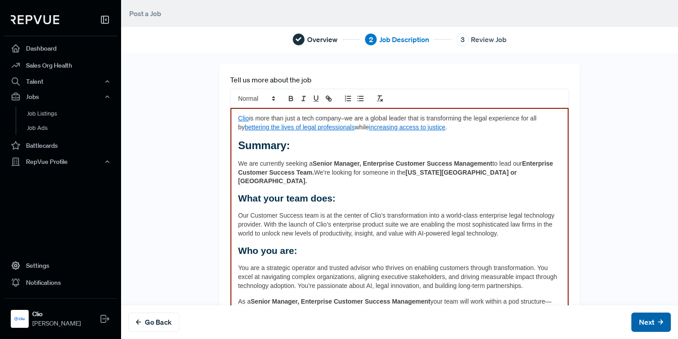
click at [642, 322] on button "Next" at bounding box center [650, 322] width 39 height 19
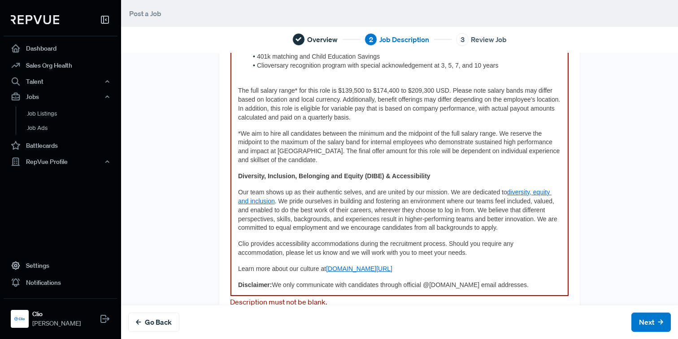
scroll to position [875, 0]
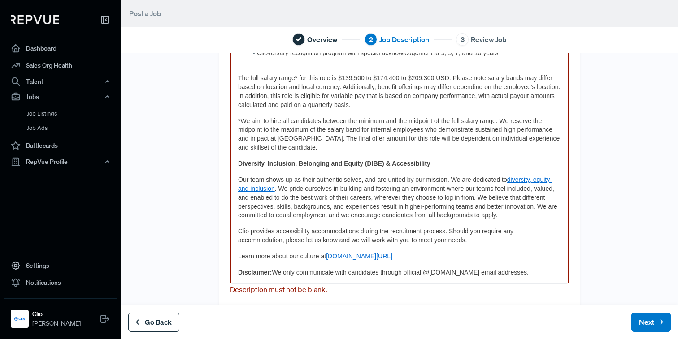
click at [171, 317] on button "Go Back" at bounding box center [153, 322] width 51 height 19
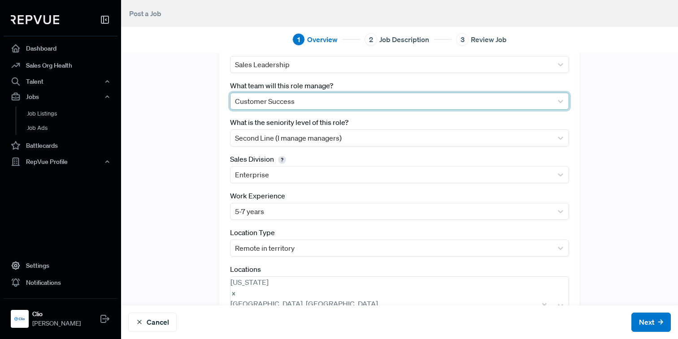
scroll to position [130, 0]
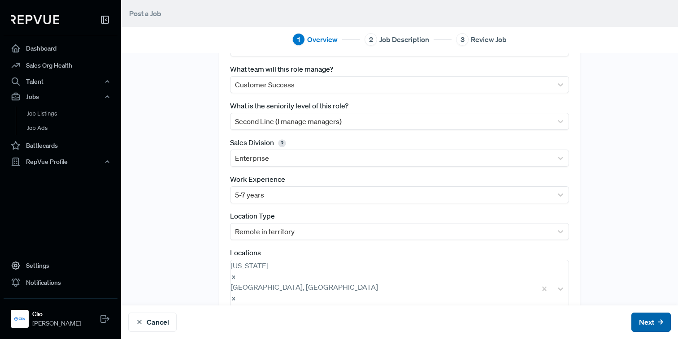
click at [651, 318] on button "Next" at bounding box center [650, 322] width 39 height 19
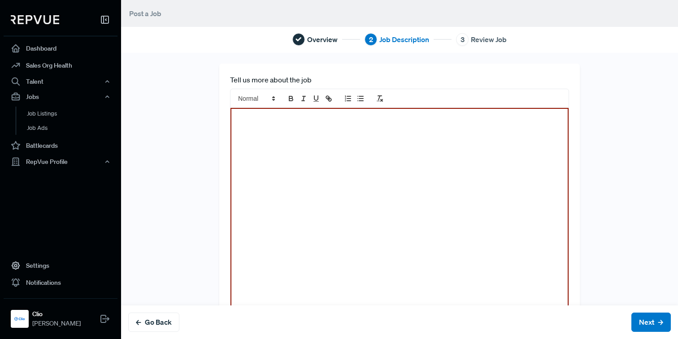
click at [416, 246] on div at bounding box center [399, 215] width 338 height 214
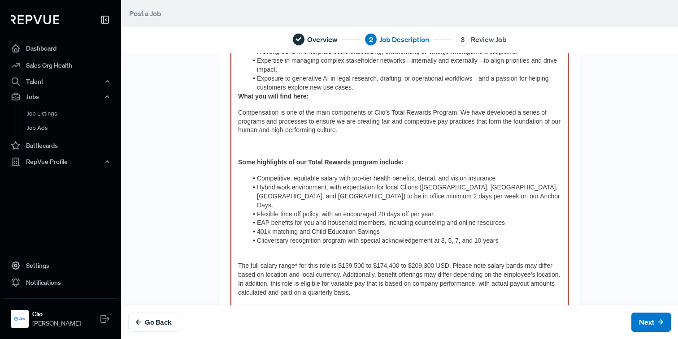
scroll to position [648, 0]
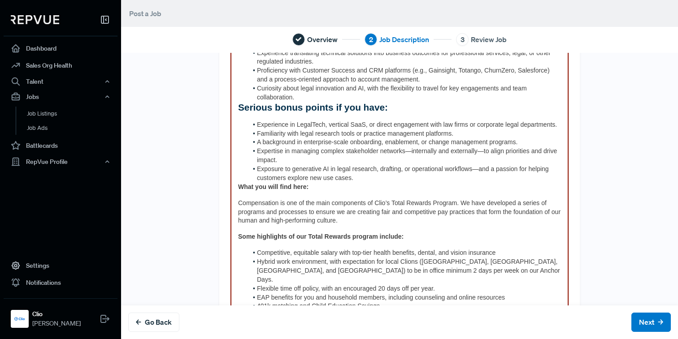
scroll to position [569, 0]
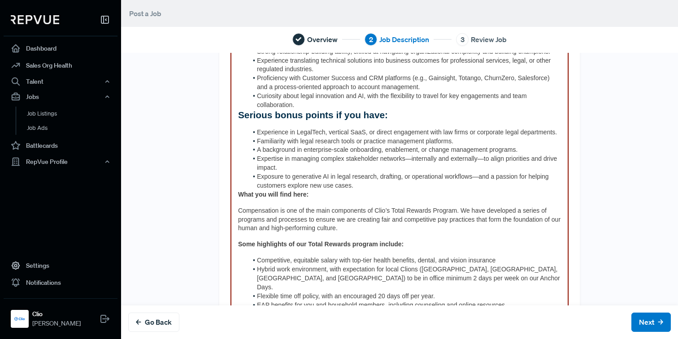
click at [241, 191] on strong "What you will find here:" at bounding box center [273, 194] width 70 height 7
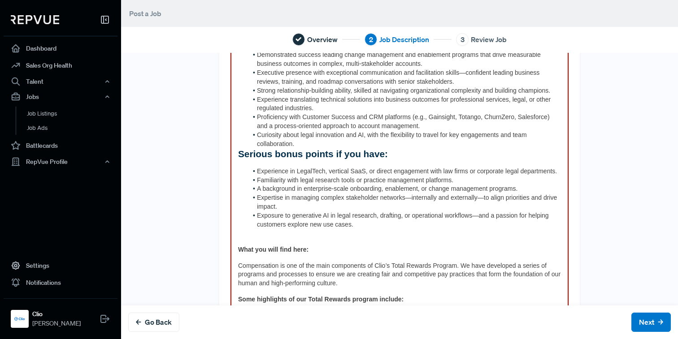
scroll to position [478, 0]
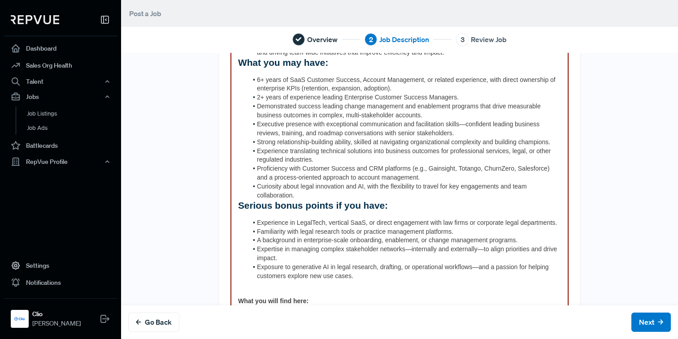
click at [238, 200] on span "Serious bonus points if you have:" at bounding box center [313, 205] width 150 height 10
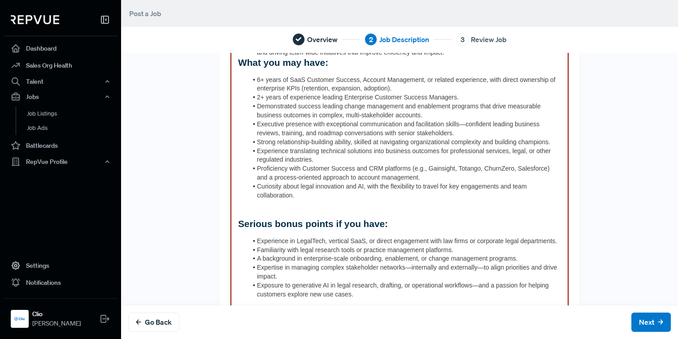
scroll to position [400, 0]
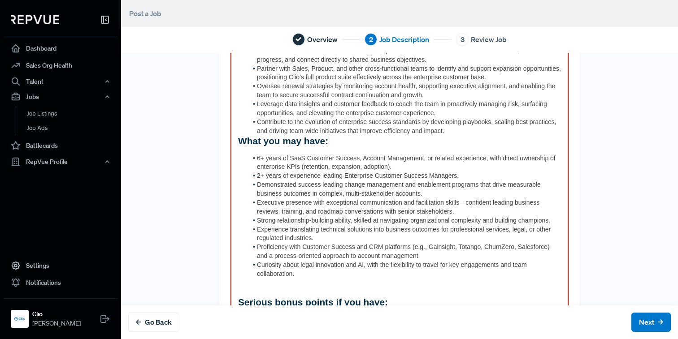
click at [236, 131] on div "Clio is more than just a tech company–we are a global leader that is transformi…" at bounding box center [399, 232] width 338 height 1049
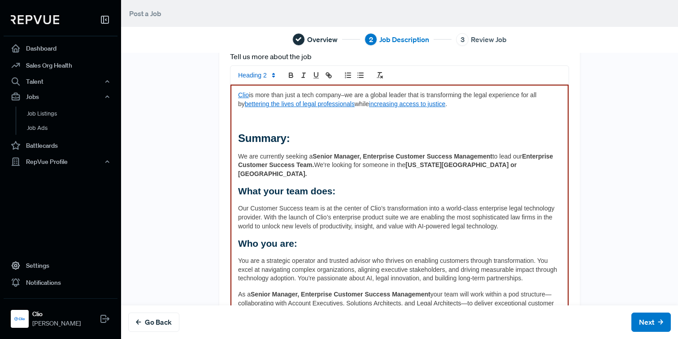
scroll to position [0, 0]
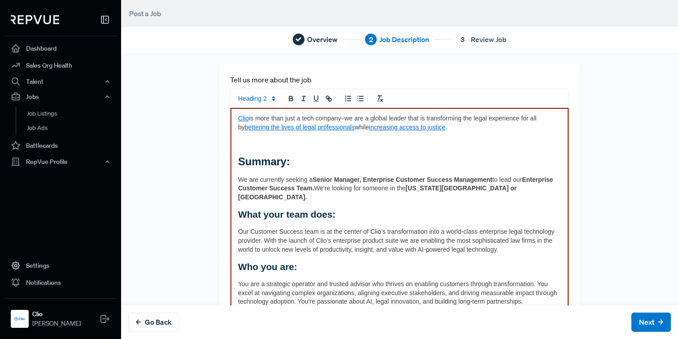
click at [238, 157] on strong "Summary:" at bounding box center [264, 162] width 52 height 12
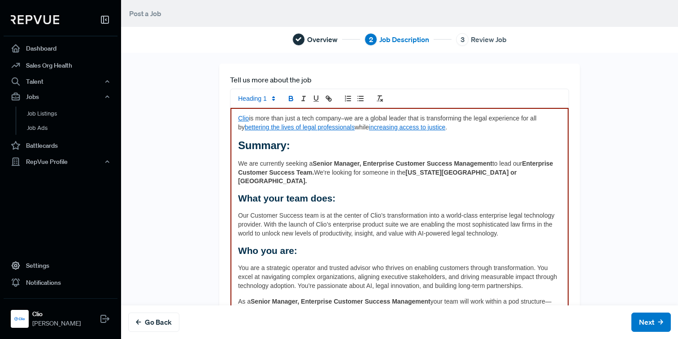
click at [645, 317] on button "Next" at bounding box center [650, 322] width 39 height 19
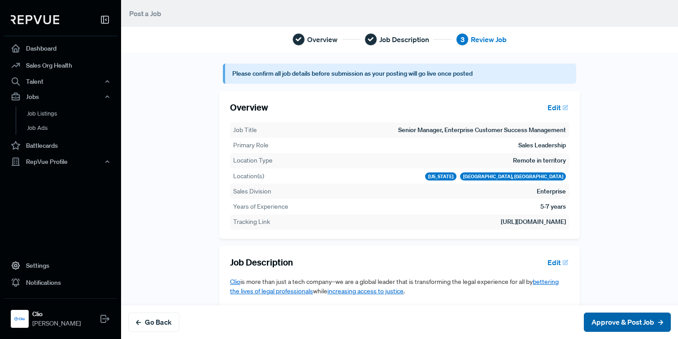
click at [611, 320] on button "Approve & Post Job" at bounding box center [627, 322] width 87 height 19
click at [602, 323] on button "Approve & Post Job" at bounding box center [627, 322] width 87 height 19
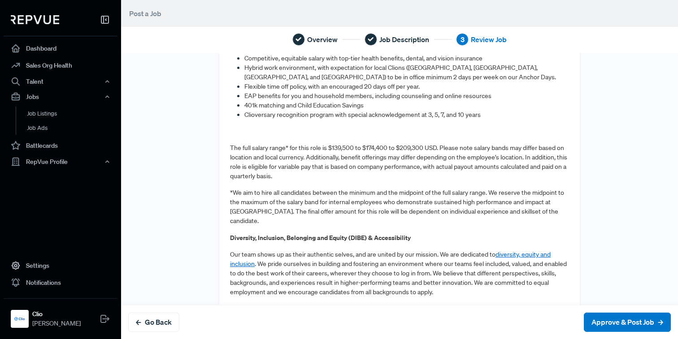
scroll to position [997, 0]
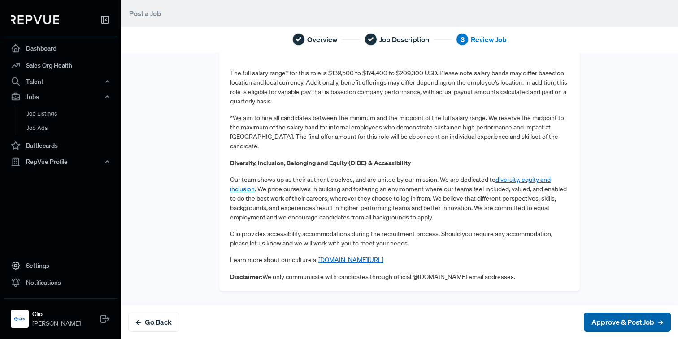
click at [622, 319] on button "Approve & Post Job" at bounding box center [627, 322] width 87 height 19
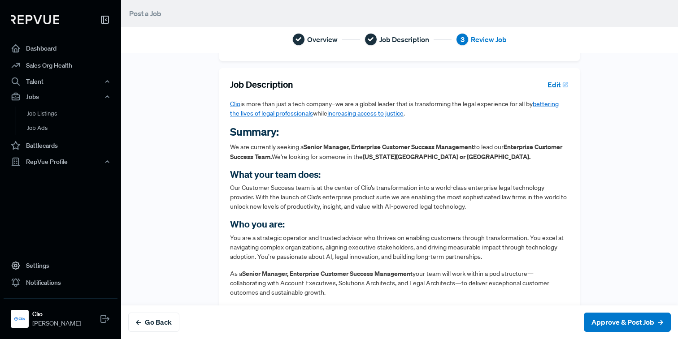
scroll to position [0, 0]
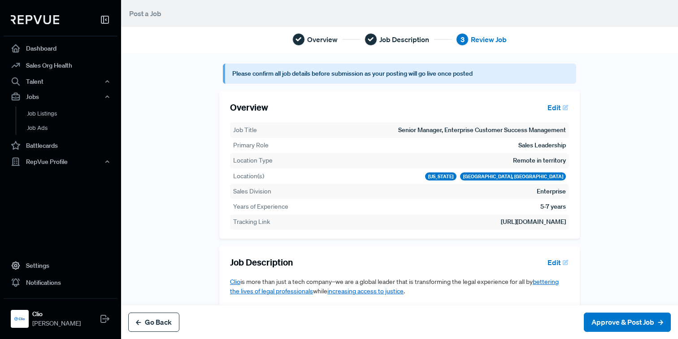
click at [169, 322] on button "Go Back" at bounding box center [153, 322] width 51 height 19
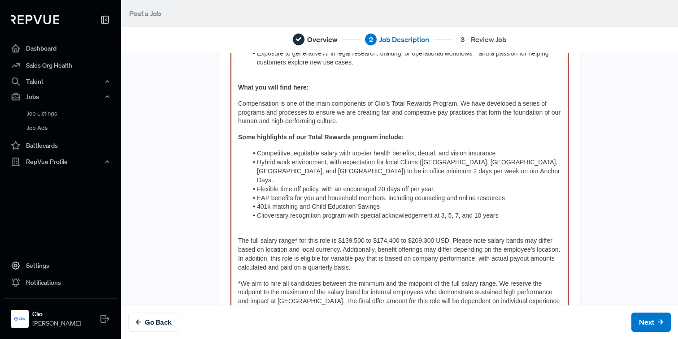
scroll to position [875, 0]
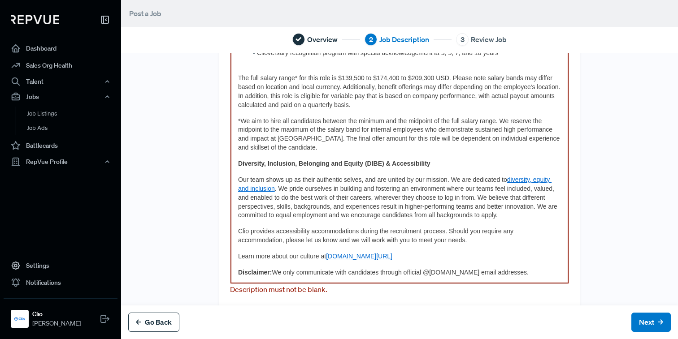
click at [159, 319] on button "Go Back" at bounding box center [153, 322] width 51 height 19
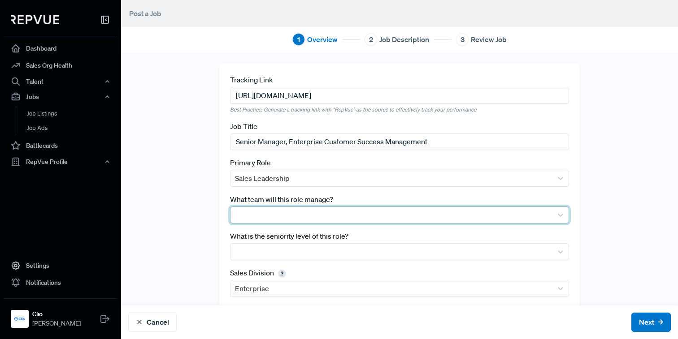
scroll to position [130, 0]
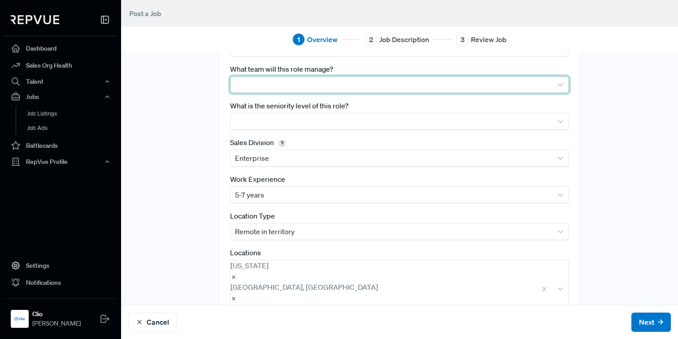
click at [299, 88] on div at bounding box center [391, 84] width 313 height 13
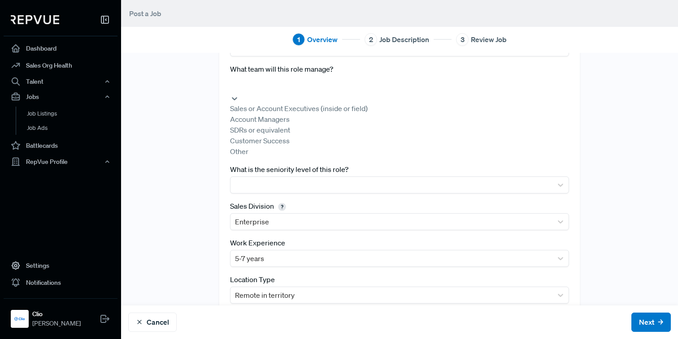
click at [281, 146] on div "Customer Success" at bounding box center [399, 140] width 339 height 11
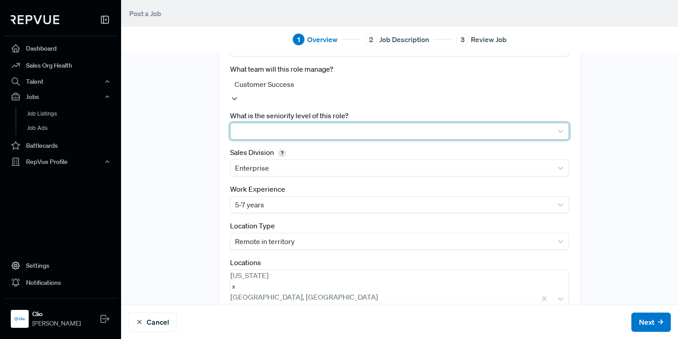
click at [294, 125] on div at bounding box center [391, 131] width 313 height 13
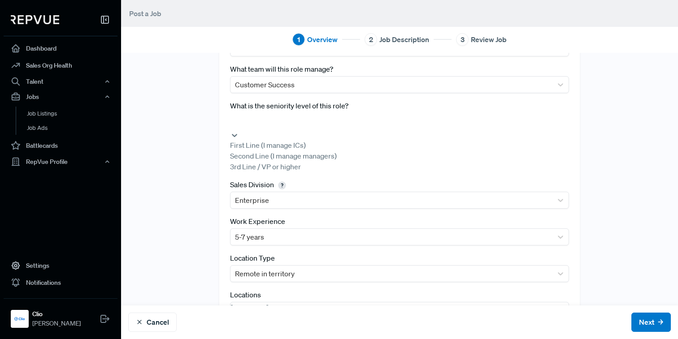
click at [288, 161] on div "Second Line (I manage managers)" at bounding box center [399, 156] width 339 height 11
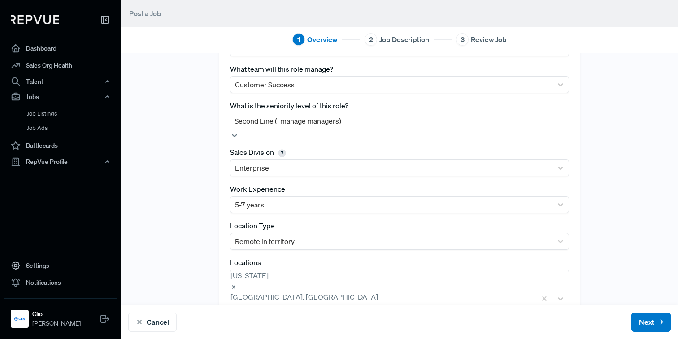
click at [607, 159] on div "Tracking Link [URL][DOMAIN_NAME] Best Practice: Generate a tracking link with "…" at bounding box center [399, 139] width 557 height 412
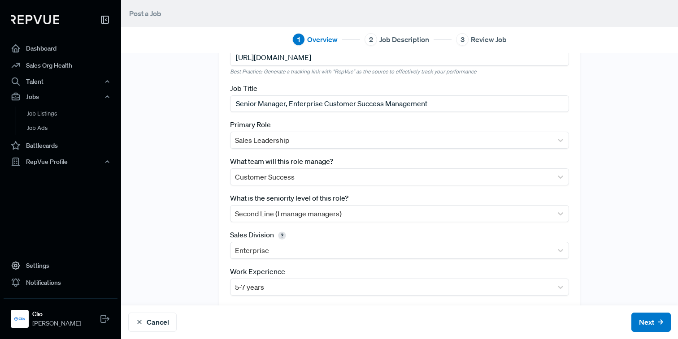
scroll to position [36, 0]
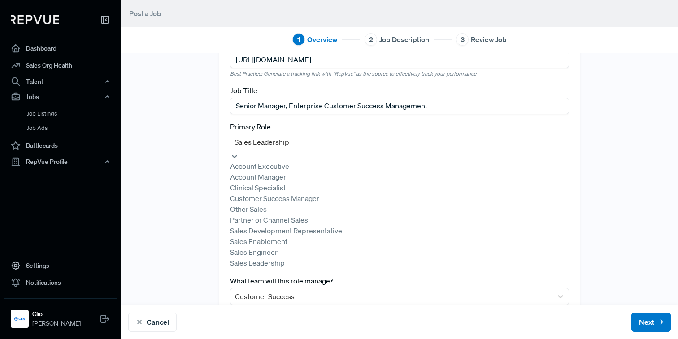
click at [426, 139] on div at bounding box center [399, 142] width 330 height 13
click at [212, 278] on div "Tracking Link [URL][DOMAIN_NAME] Best Practice: Generate a tracking link with "…" at bounding box center [399, 288] width 557 height 520
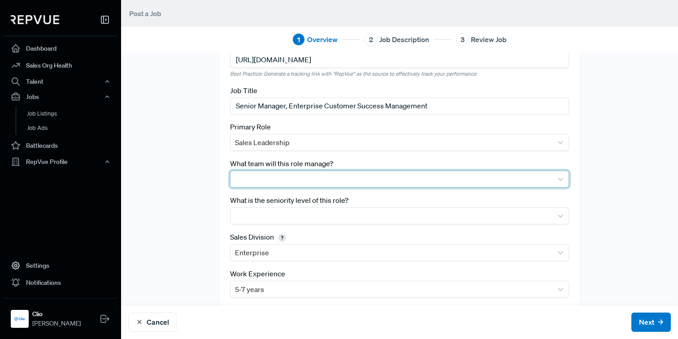
click at [261, 176] on div at bounding box center [391, 179] width 313 height 13
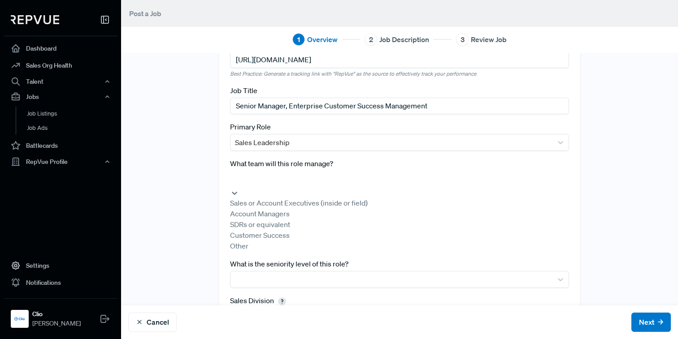
scroll to position [92, 0]
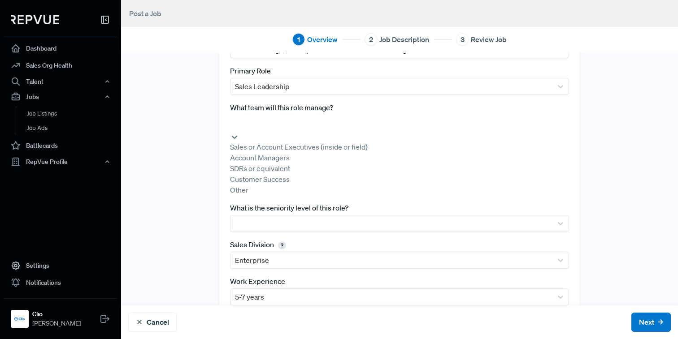
click at [260, 185] on div "Customer Success" at bounding box center [399, 179] width 339 height 11
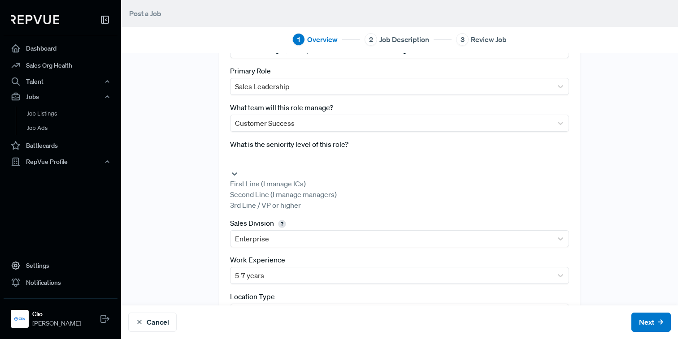
click at [270, 159] on div at bounding box center [399, 159] width 330 height 13
click at [266, 200] on div "Second Line (I manage managers)" at bounding box center [399, 194] width 339 height 11
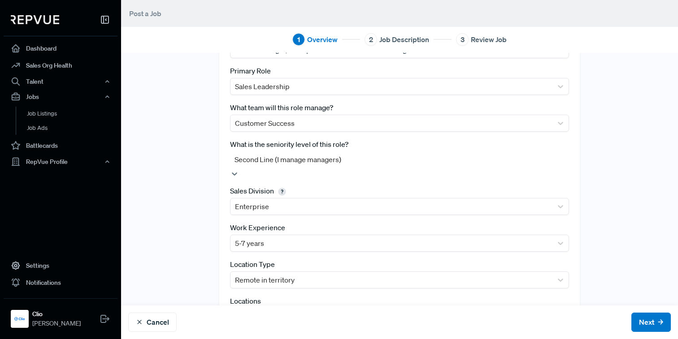
click at [634, 93] on div "Tracking Link [URL][DOMAIN_NAME] Best Practice: Generate a tracking link with "…" at bounding box center [399, 178] width 557 height 412
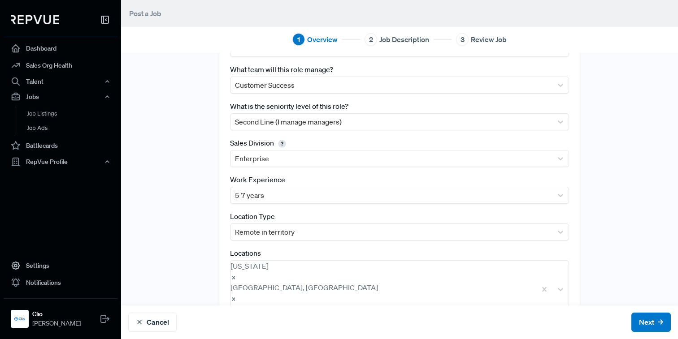
scroll to position [130, 0]
click at [653, 316] on button "Next" at bounding box center [650, 322] width 39 height 19
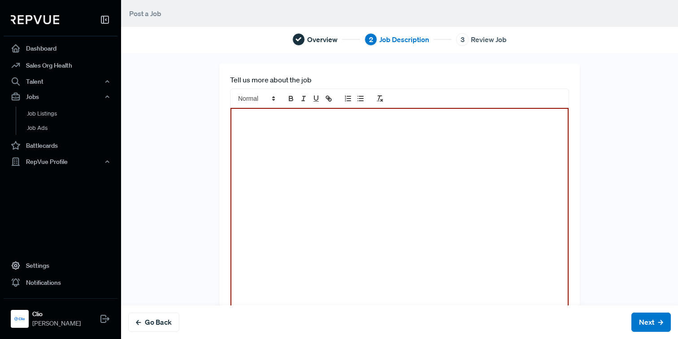
click at [514, 241] on div at bounding box center [399, 215] width 338 height 214
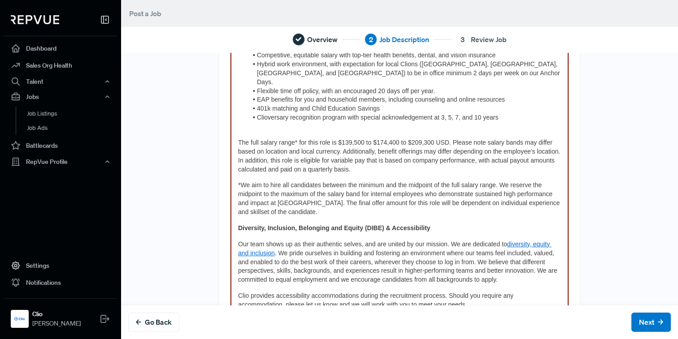
scroll to position [871, 0]
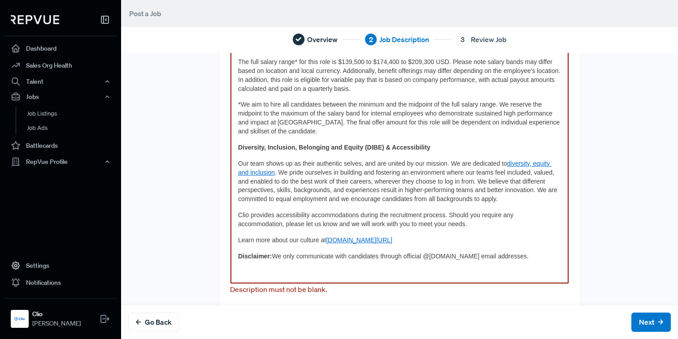
click at [294, 269] on p at bounding box center [399, 273] width 323 height 9
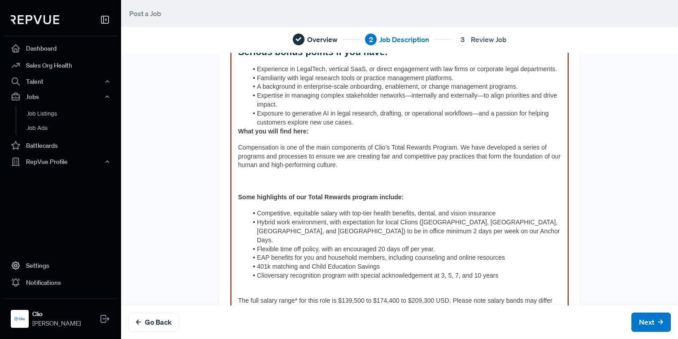
scroll to position [587, 0]
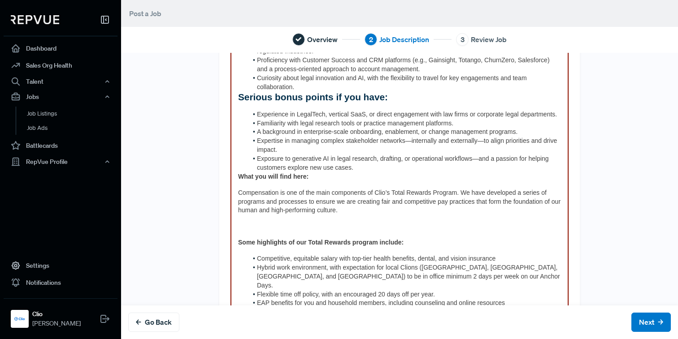
click at [238, 226] on div "Clio is more than just a tech company–we are a global leader that is transformi…" at bounding box center [399, 36] width 338 height 1031
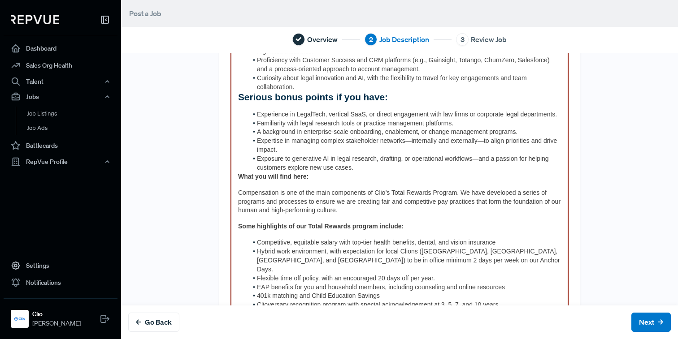
click at [239, 173] on strong "What you will find here:" at bounding box center [273, 176] width 70 height 7
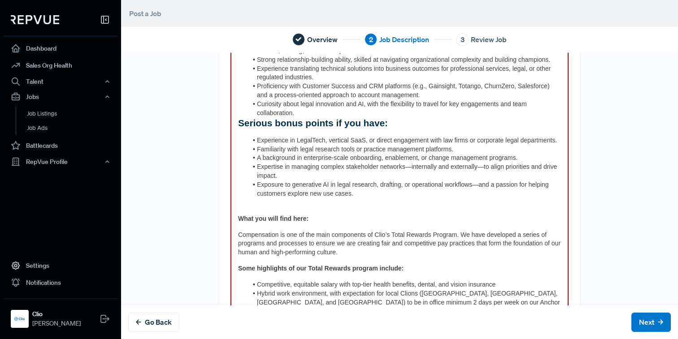
scroll to position [521, 0]
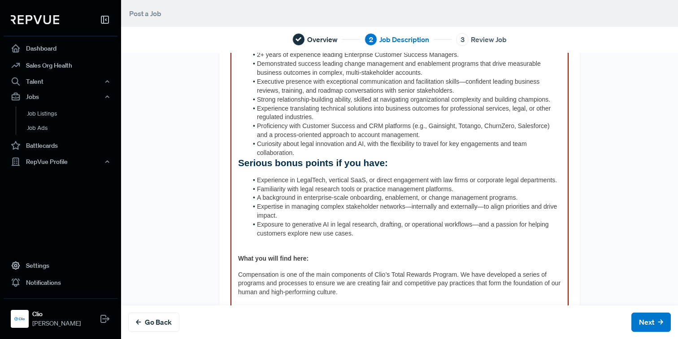
click at [240, 158] on span "Serious bonus points if you have:" at bounding box center [313, 163] width 150 height 10
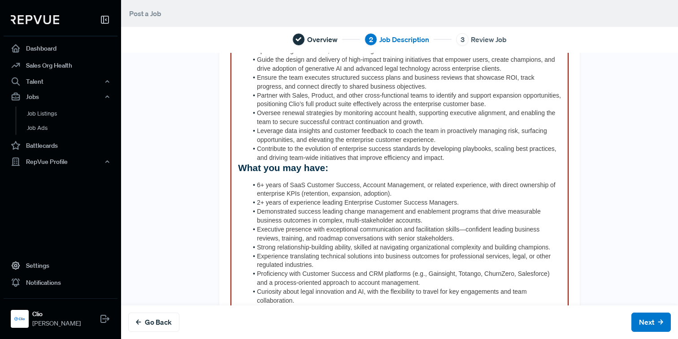
scroll to position [373, 0]
click at [237, 160] on div "Clio is more than just a tech company–we are a global leader that is transformi…" at bounding box center [399, 260] width 338 height 1049
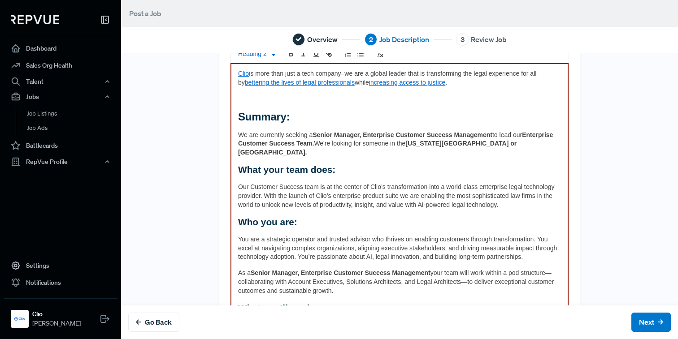
scroll to position [14, 0]
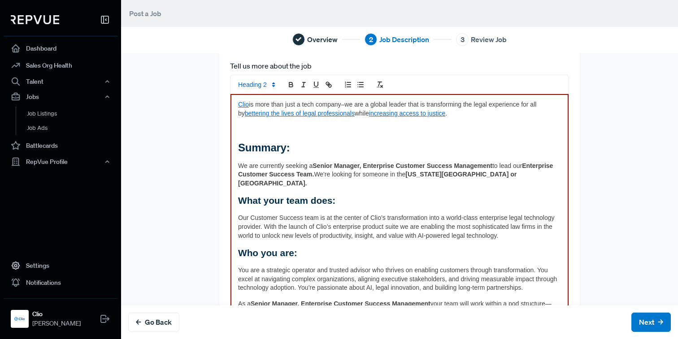
click at [239, 146] on strong "Summary:" at bounding box center [264, 148] width 52 height 12
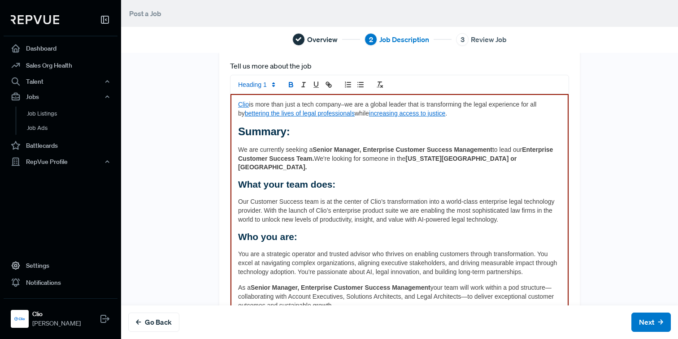
click at [647, 321] on button "Next" at bounding box center [650, 322] width 39 height 19
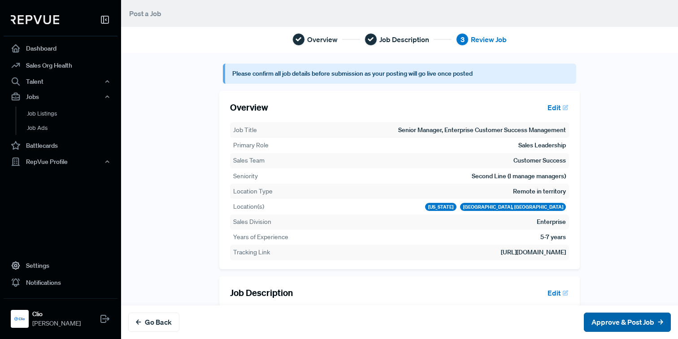
click at [647, 321] on button "Approve & Post Job" at bounding box center [627, 322] width 87 height 19
